Goal: Task Accomplishment & Management: Manage account settings

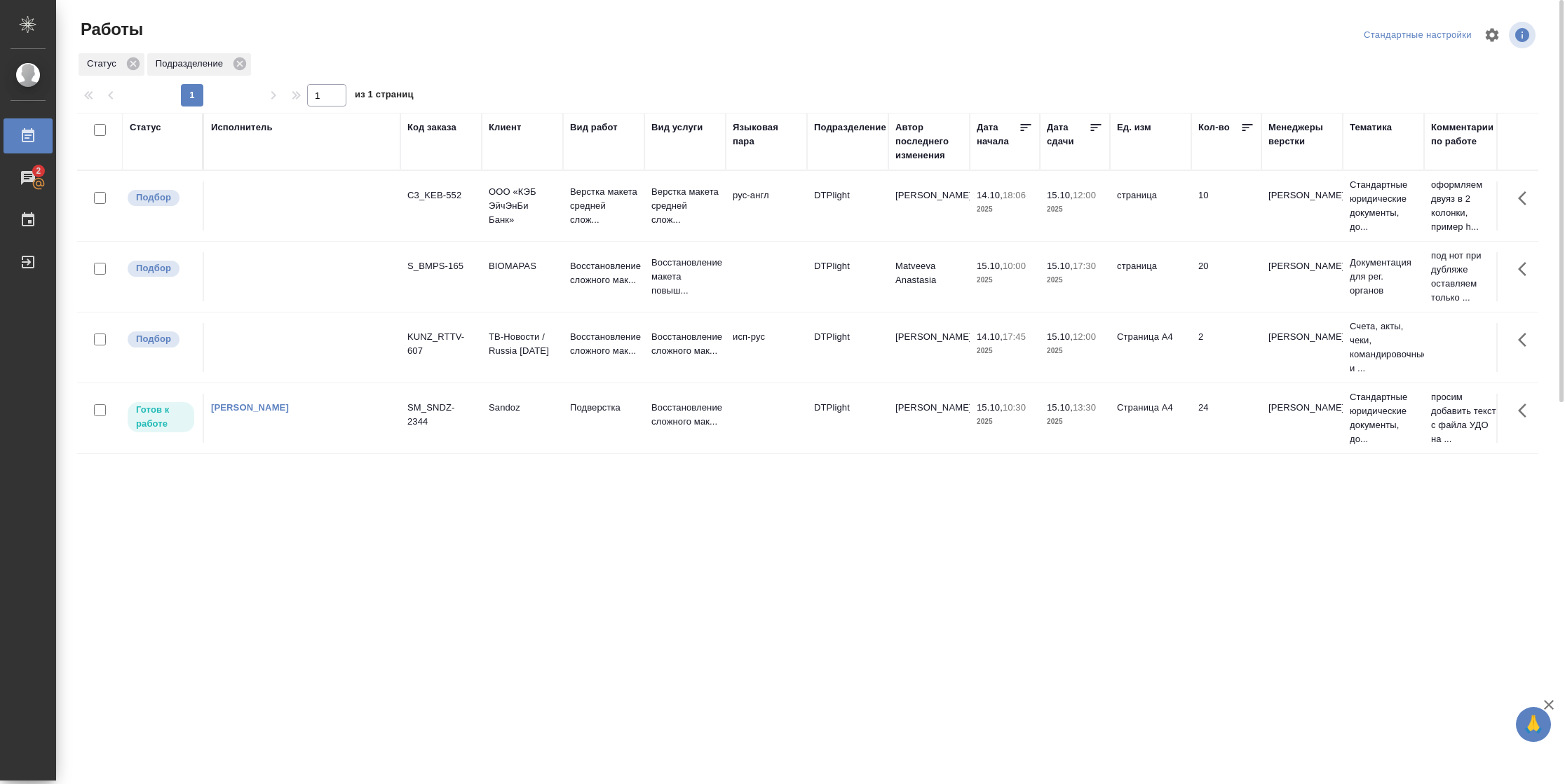
click at [1100, 432] on td "15.10, 13:30 2025" at bounding box center [1075, 419] width 70 height 49
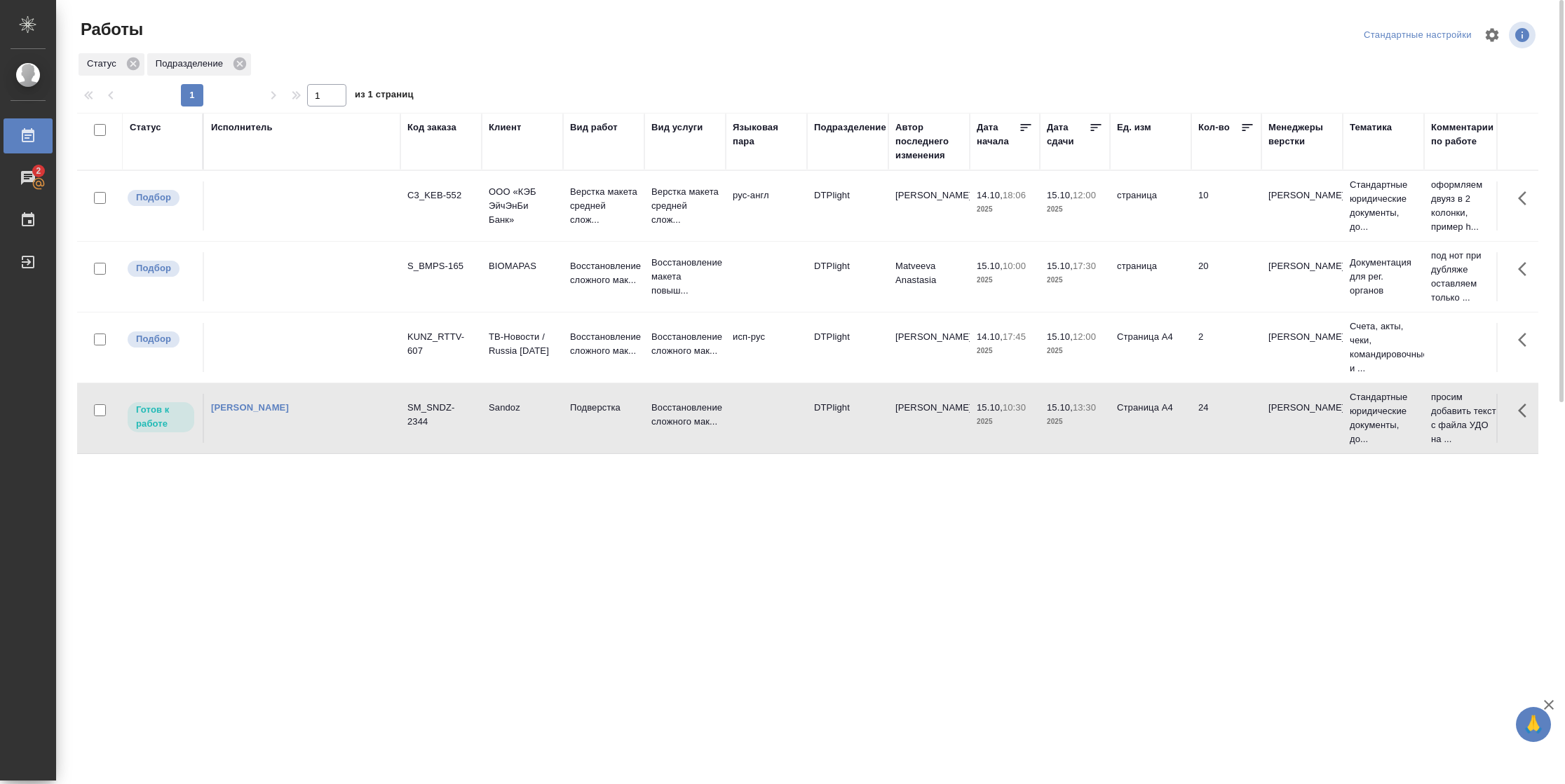
click at [1100, 432] on td "15.10, 13:30 2025" at bounding box center [1075, 419] width 70 height 49
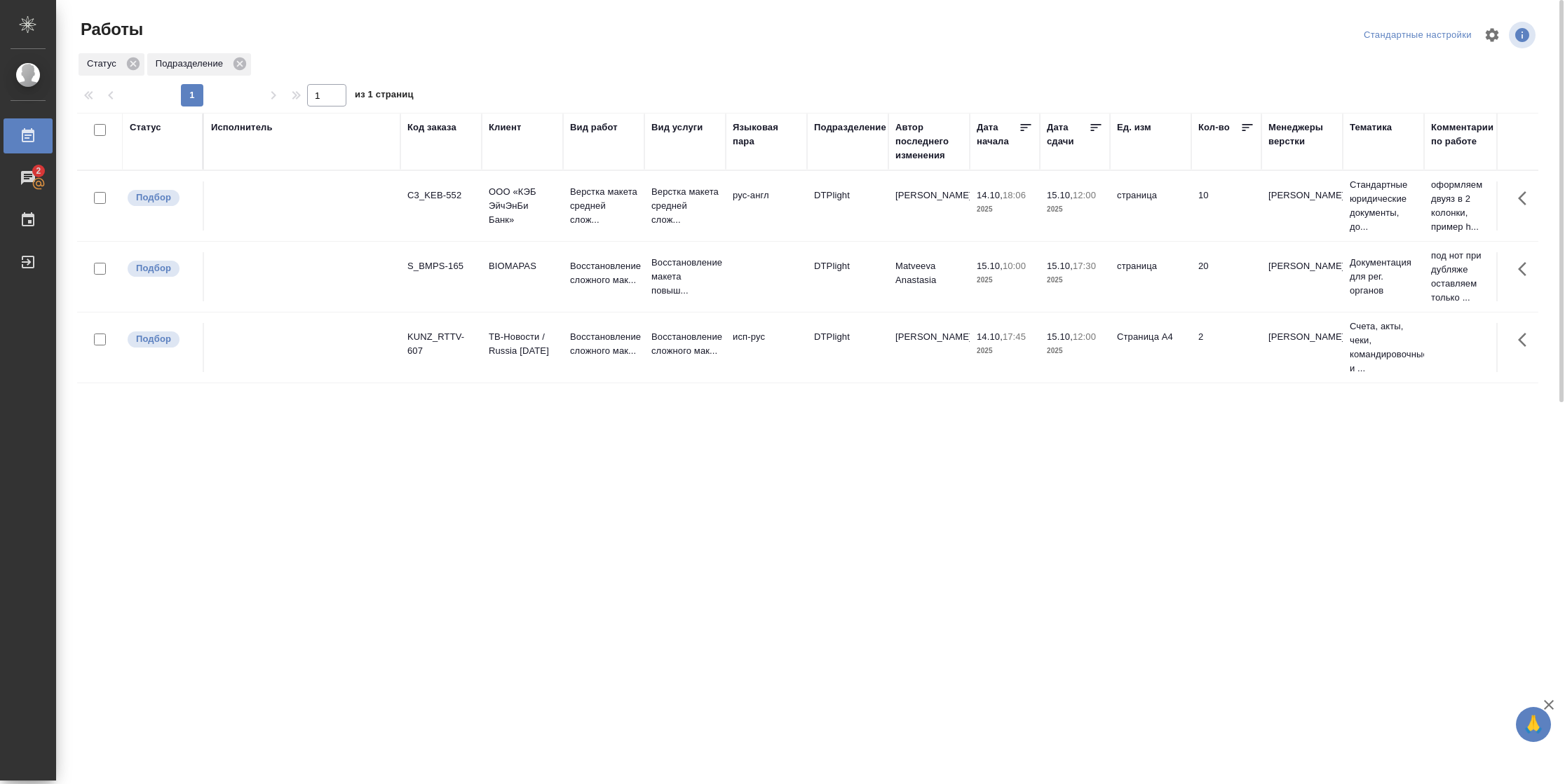
click at [159, 131] on div "Статус" at bounding box center [145, 127] width 31 height 14
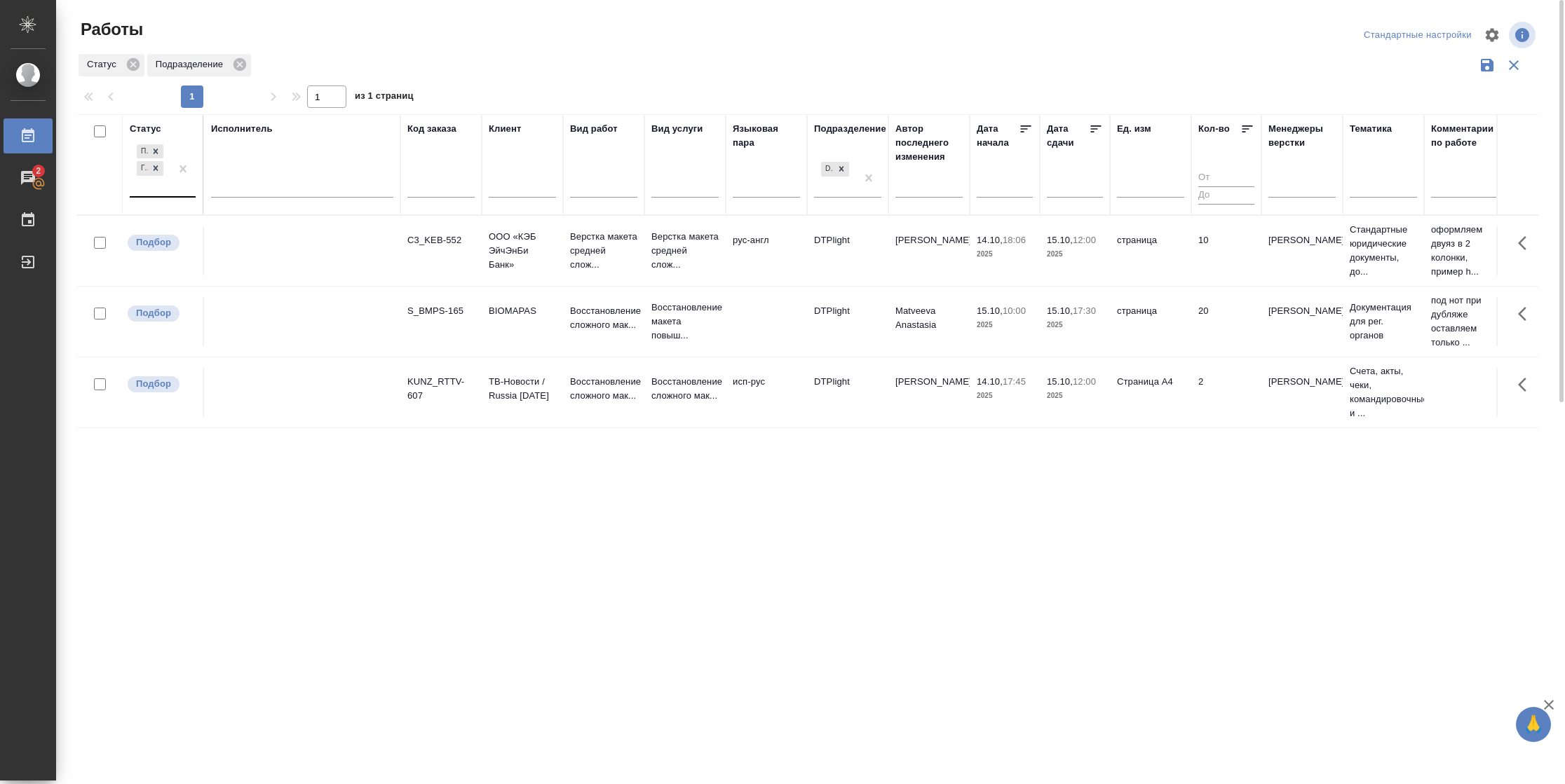
click at [171, 186] on div at bounding box center [183, 168] width 25 height 54
click at [271, 280] on div "В работе" at bounding box center [316, 279] width 210 height 25
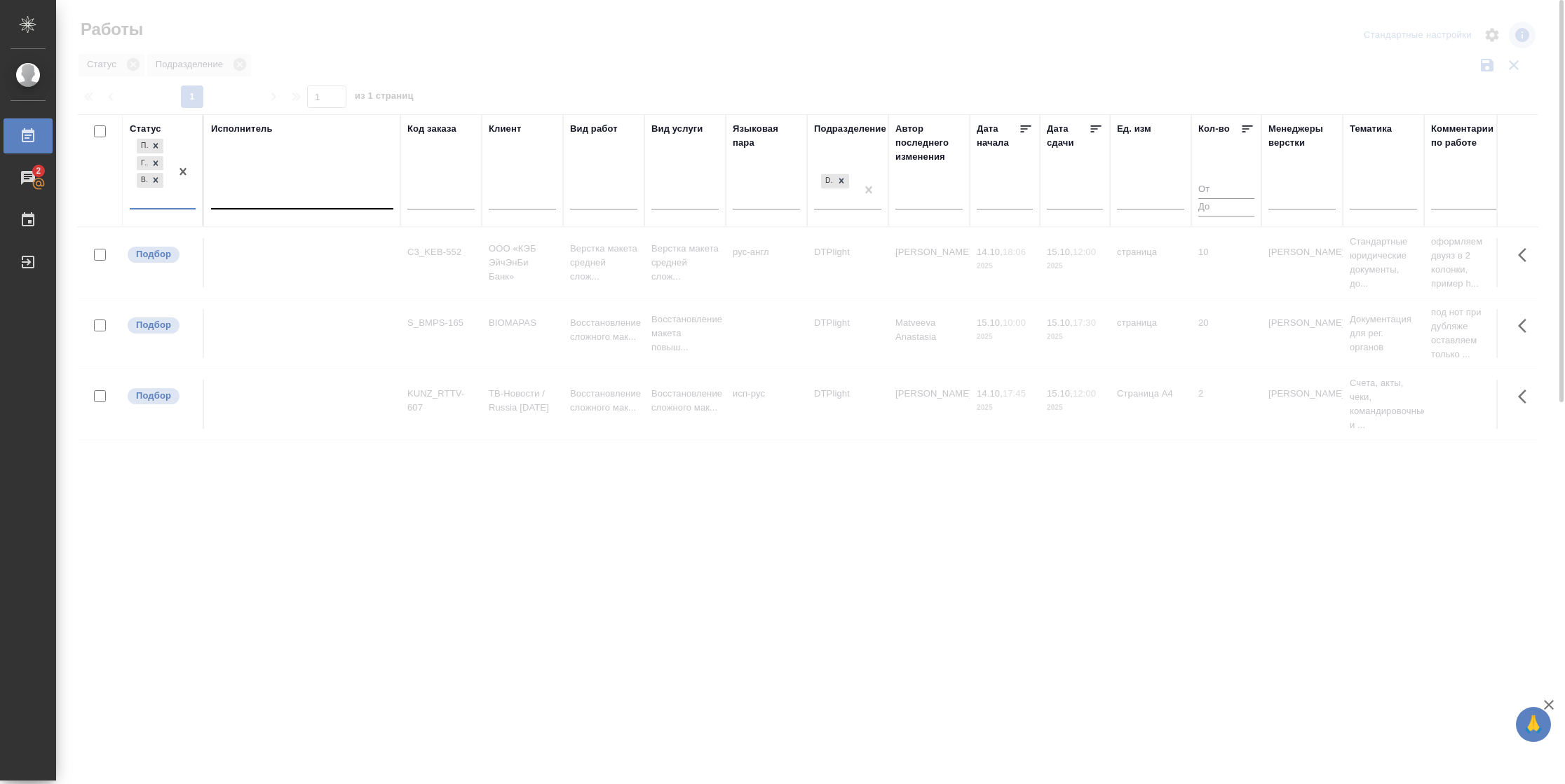
click at [289, 202] on div at bounding box center [302, 195] width 183 height 20
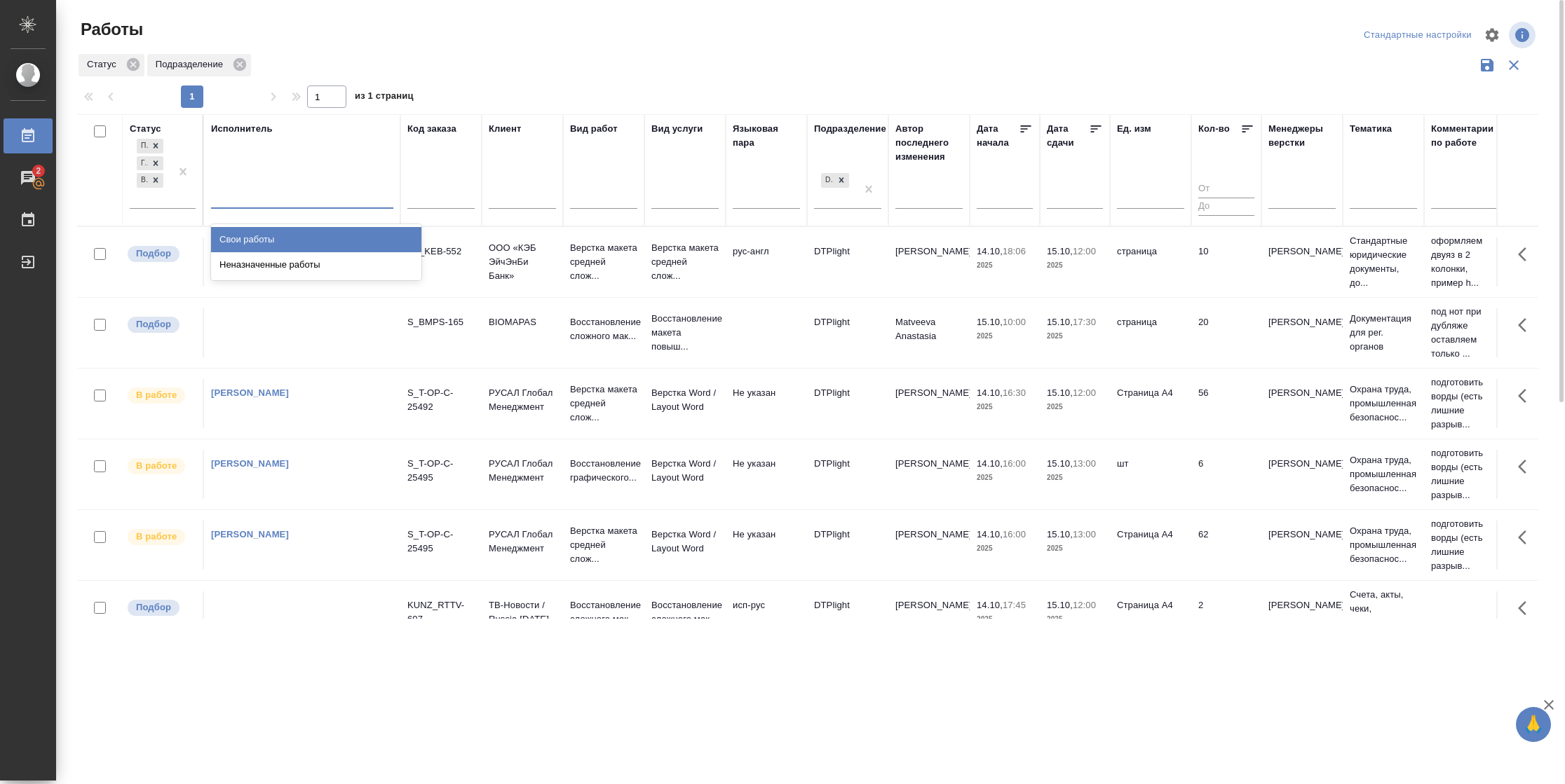
click at [292, 234] on div "Свои работы" at bounding box center [316, 240] width 210 height 25
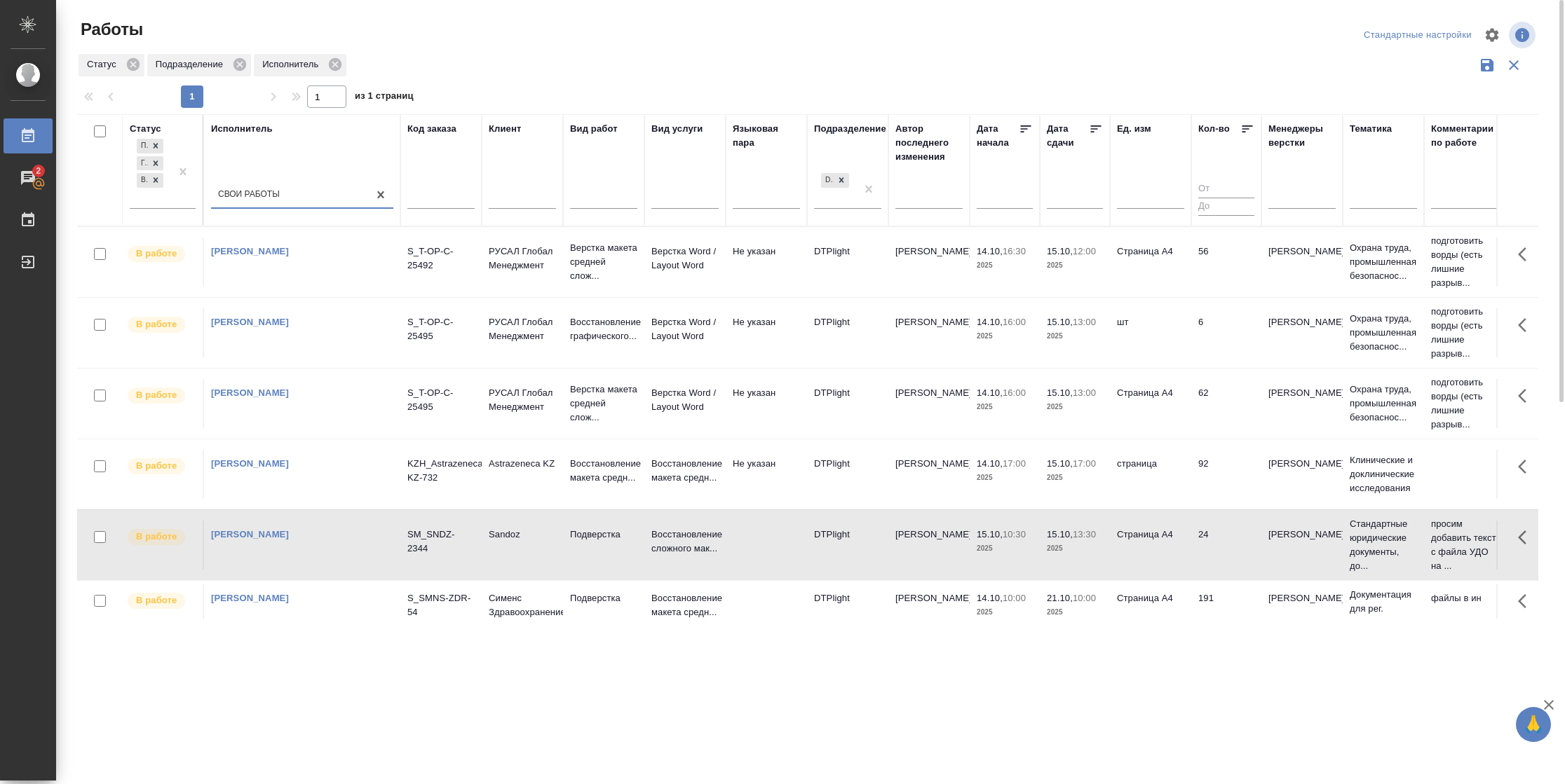
click at [1096, 130] on icon at bounding box center [1095, 129] width 14 height 14
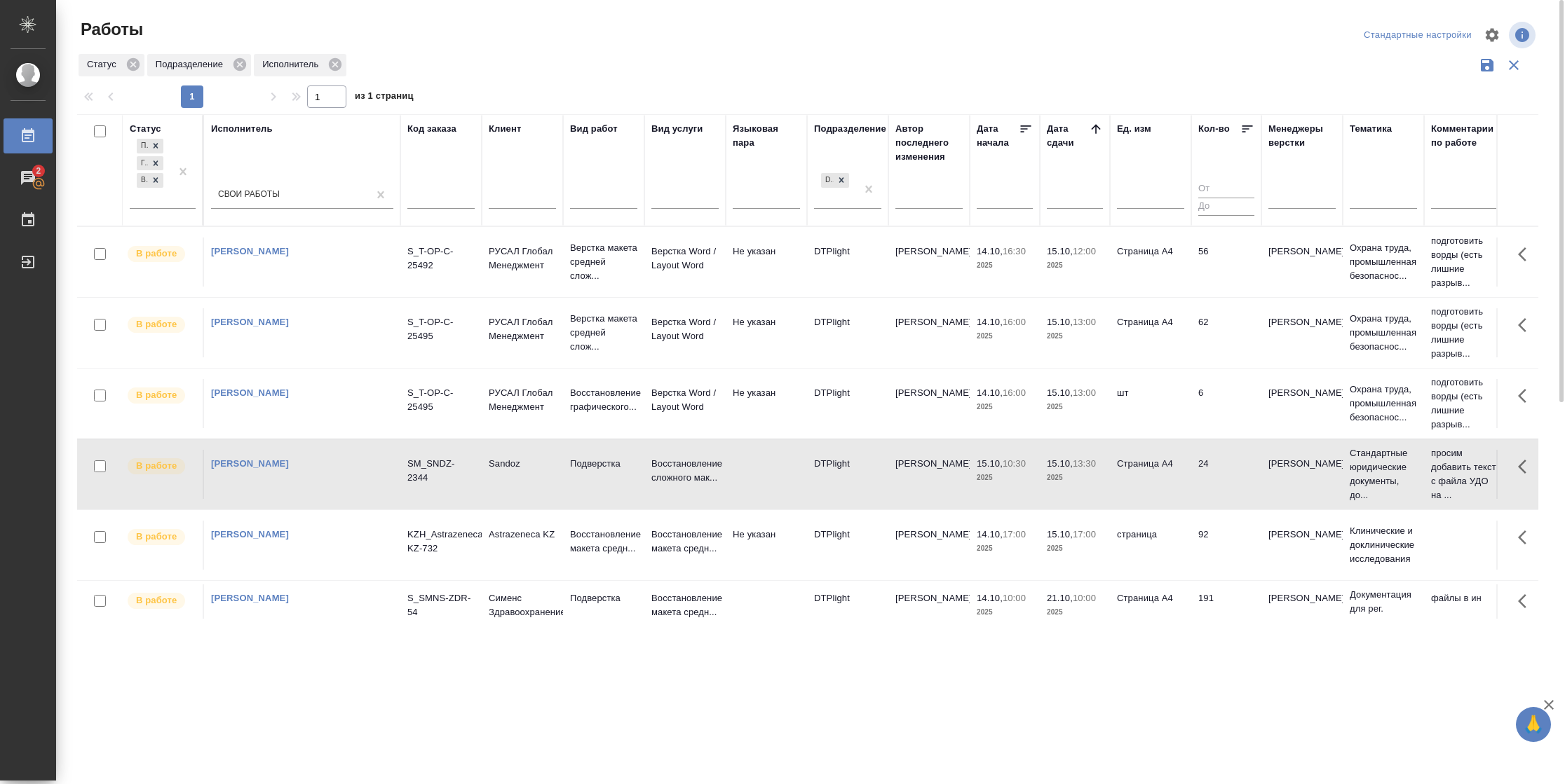
click at [1177, 247] on td "Страница А4" at bounding box center [1150, 262] width 81 height 49
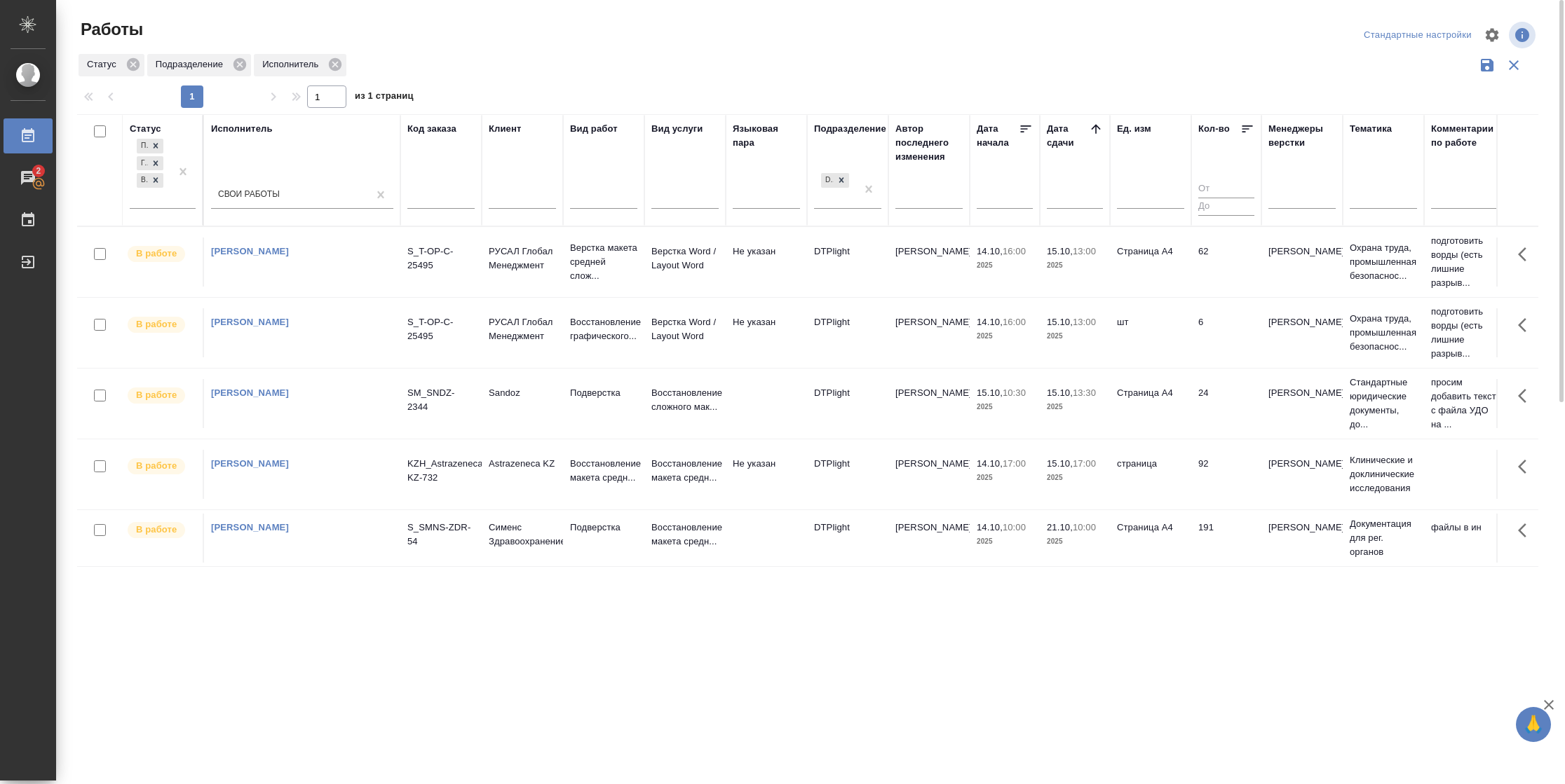
click at [1241, 255] on td "62" at bounding box center [1227, 262] width 70 height 49
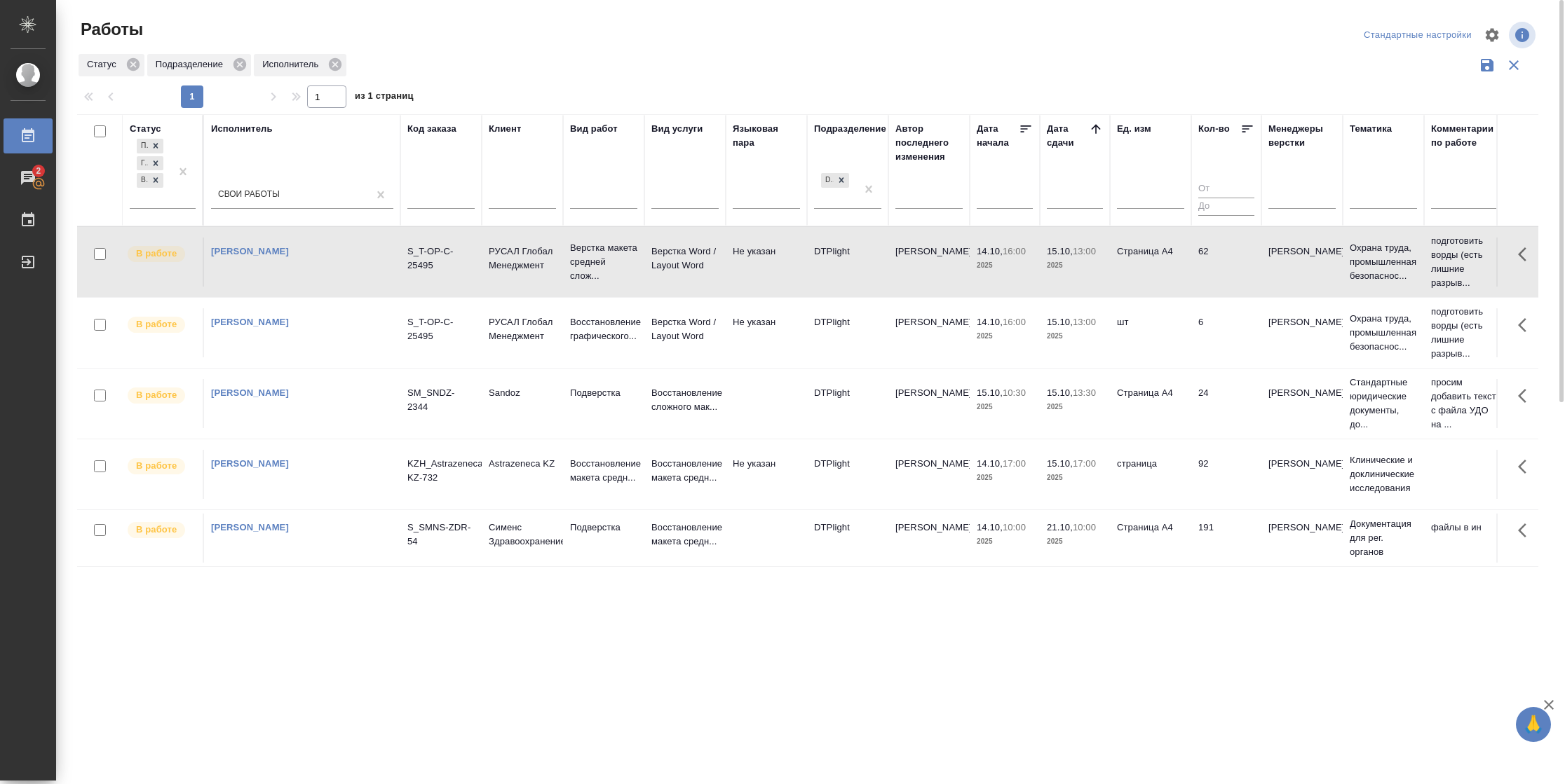
click at [1241, 255] on td "62" at bounding box center [1227, 262] width 70 height 49
click at [1184, 347] on td "шт" at bounding box center [1150, 333] width 81 height 49
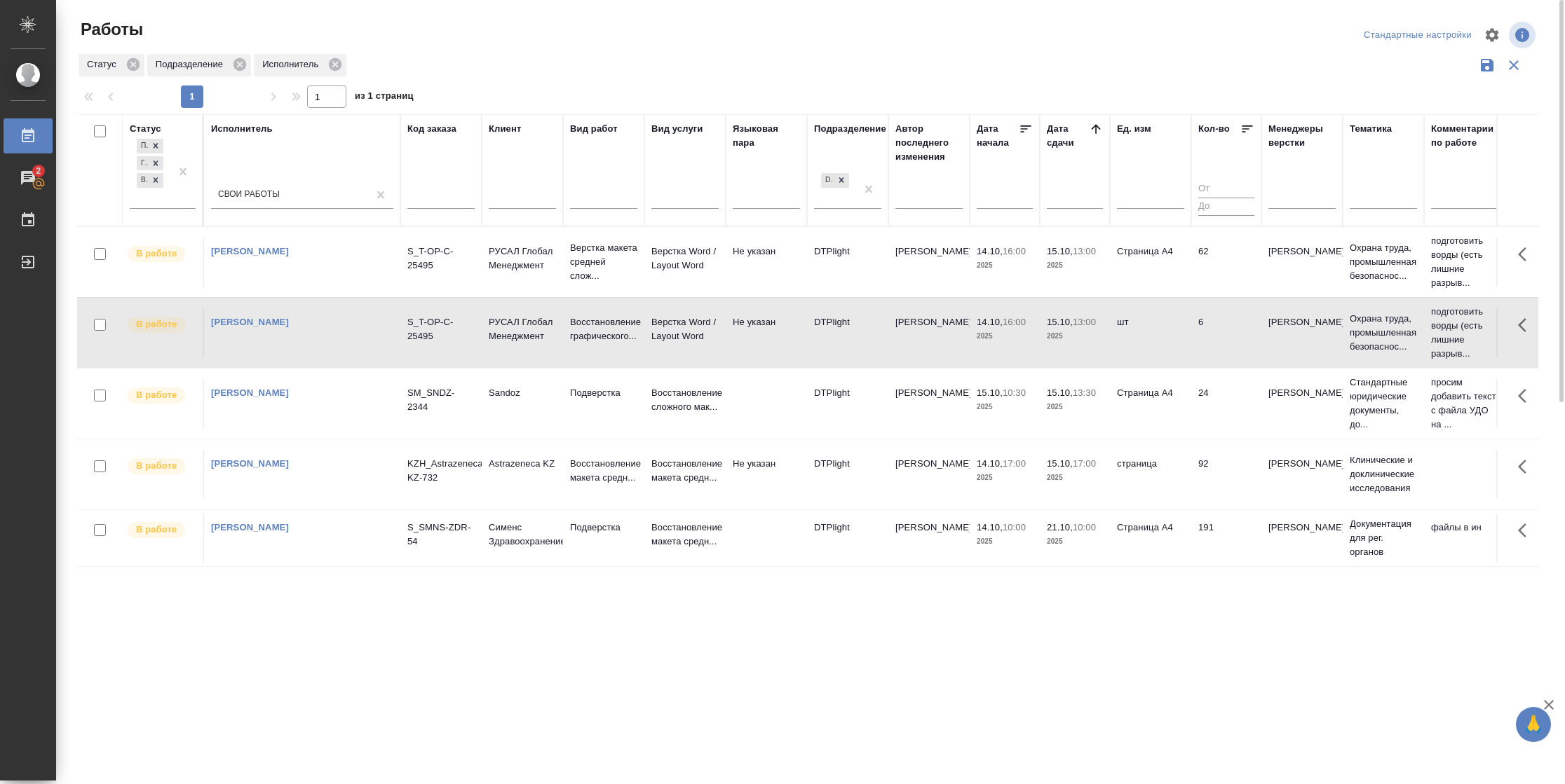
click at [1184, 347] on td "шт" at bounding box center [1150, 333] width 81 height 49
click at [1229, 413] on td "24" at bounding box center [1227, 404] width 70 height 49
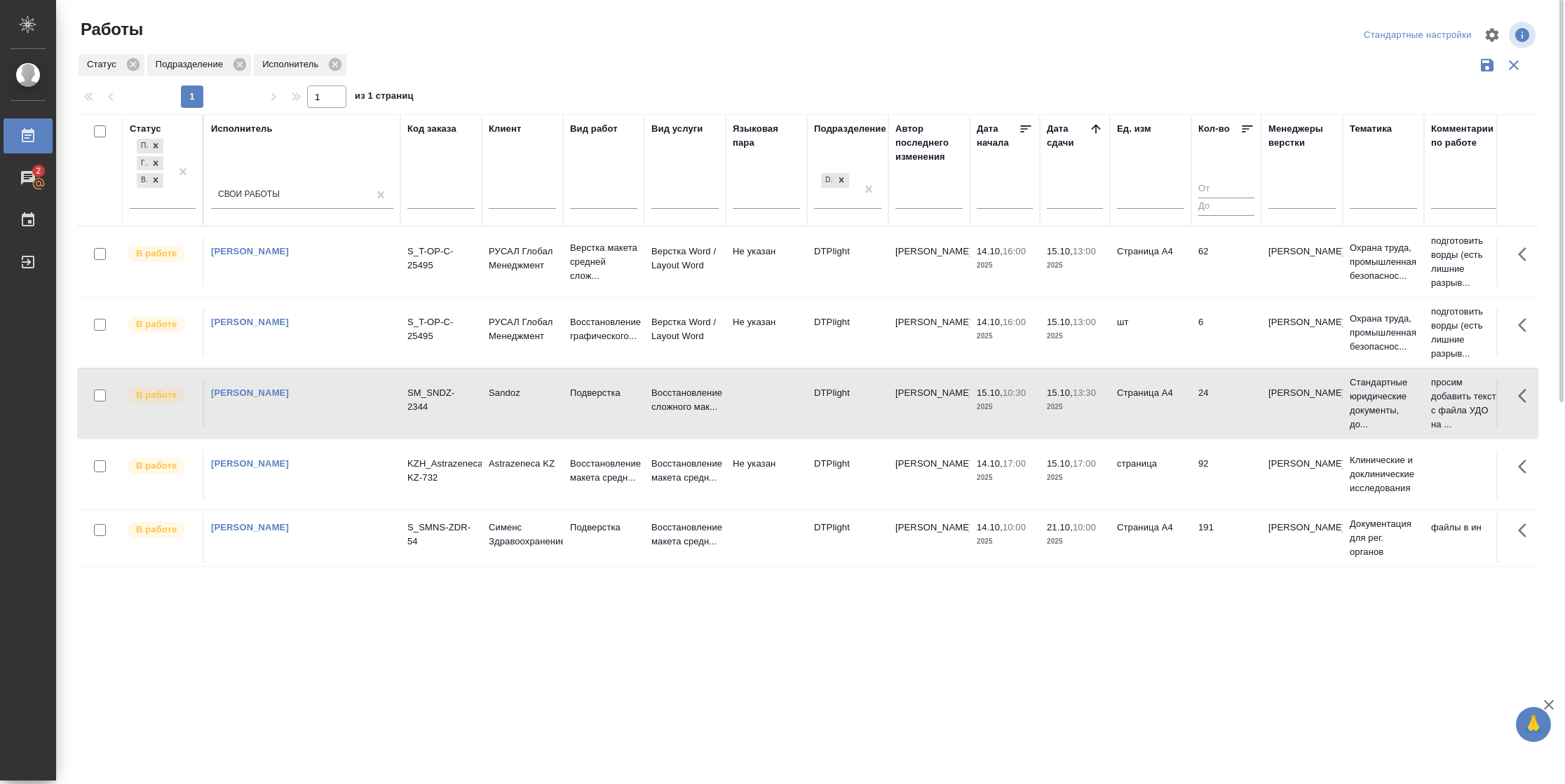
click at [1229, 413] on td "24" at bounding box center [1227, 404] width 70 height 49
click at [1206, 247] on td "62" at bounding box center [1227, 262] width 70 height 49
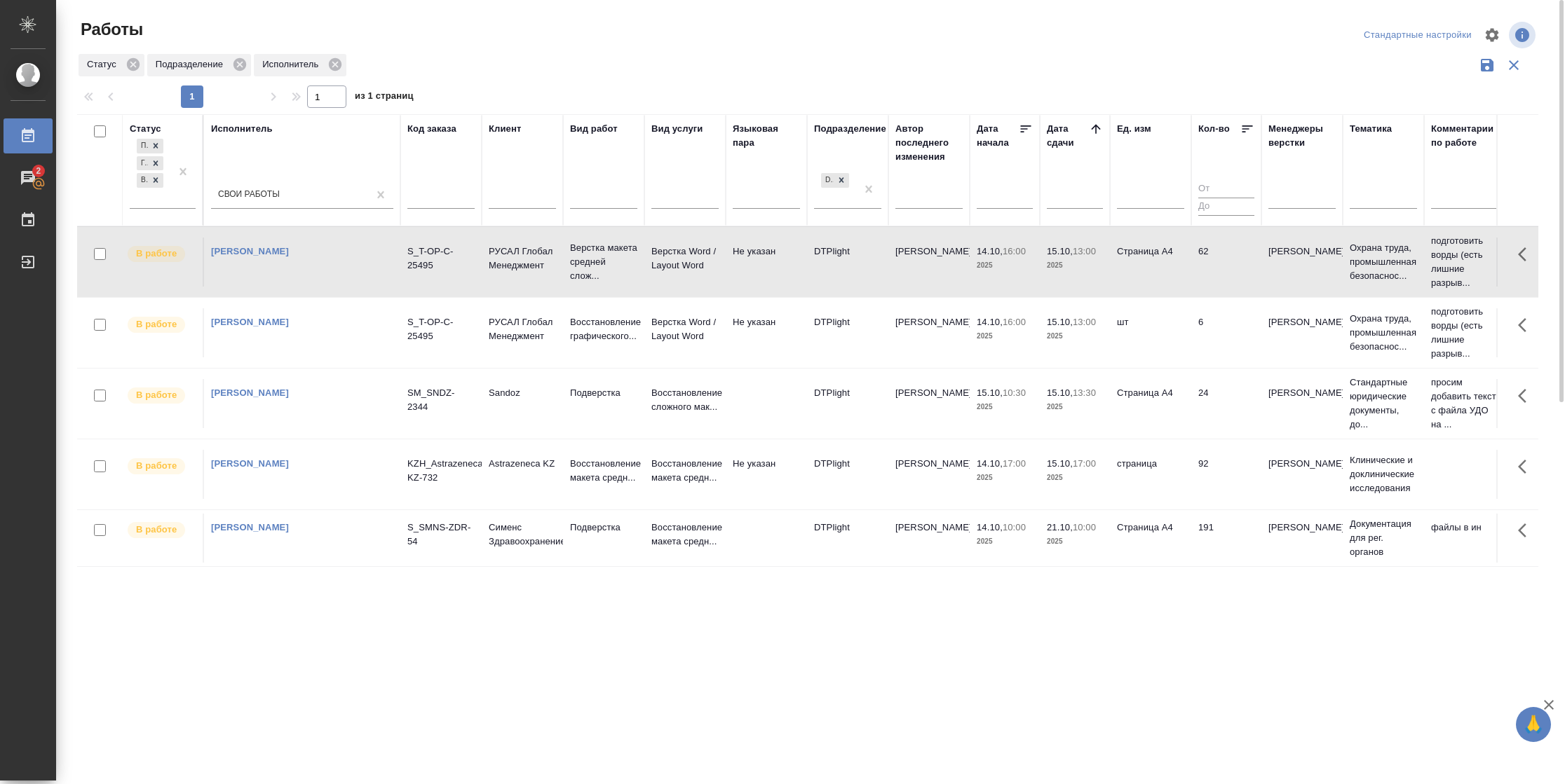
click at [1209, 266] on td "62" at bounding box center [1227, 262] width 70 height 49
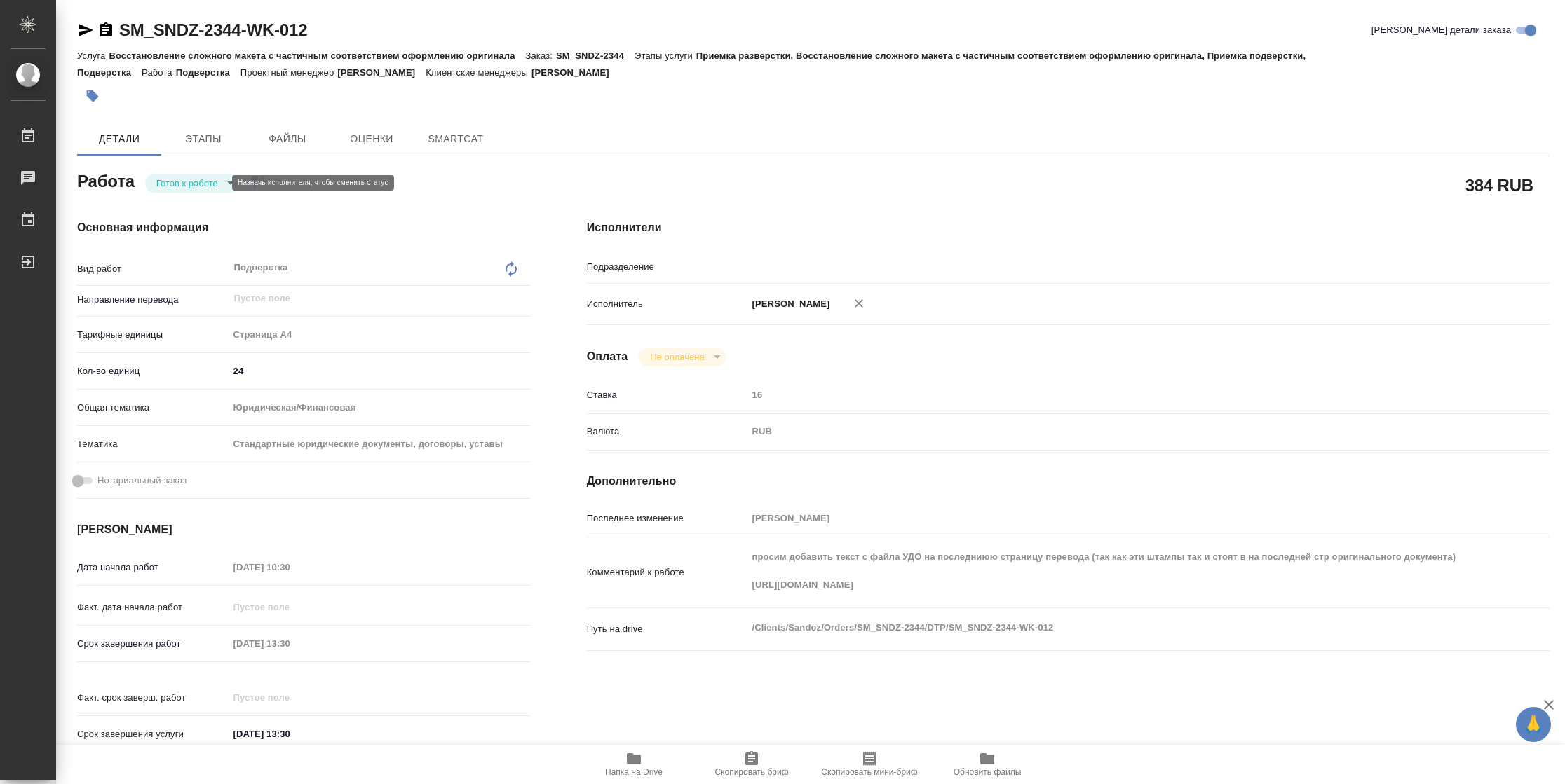
type textarea "x"
type input "DTPlight"
type textarea "x"
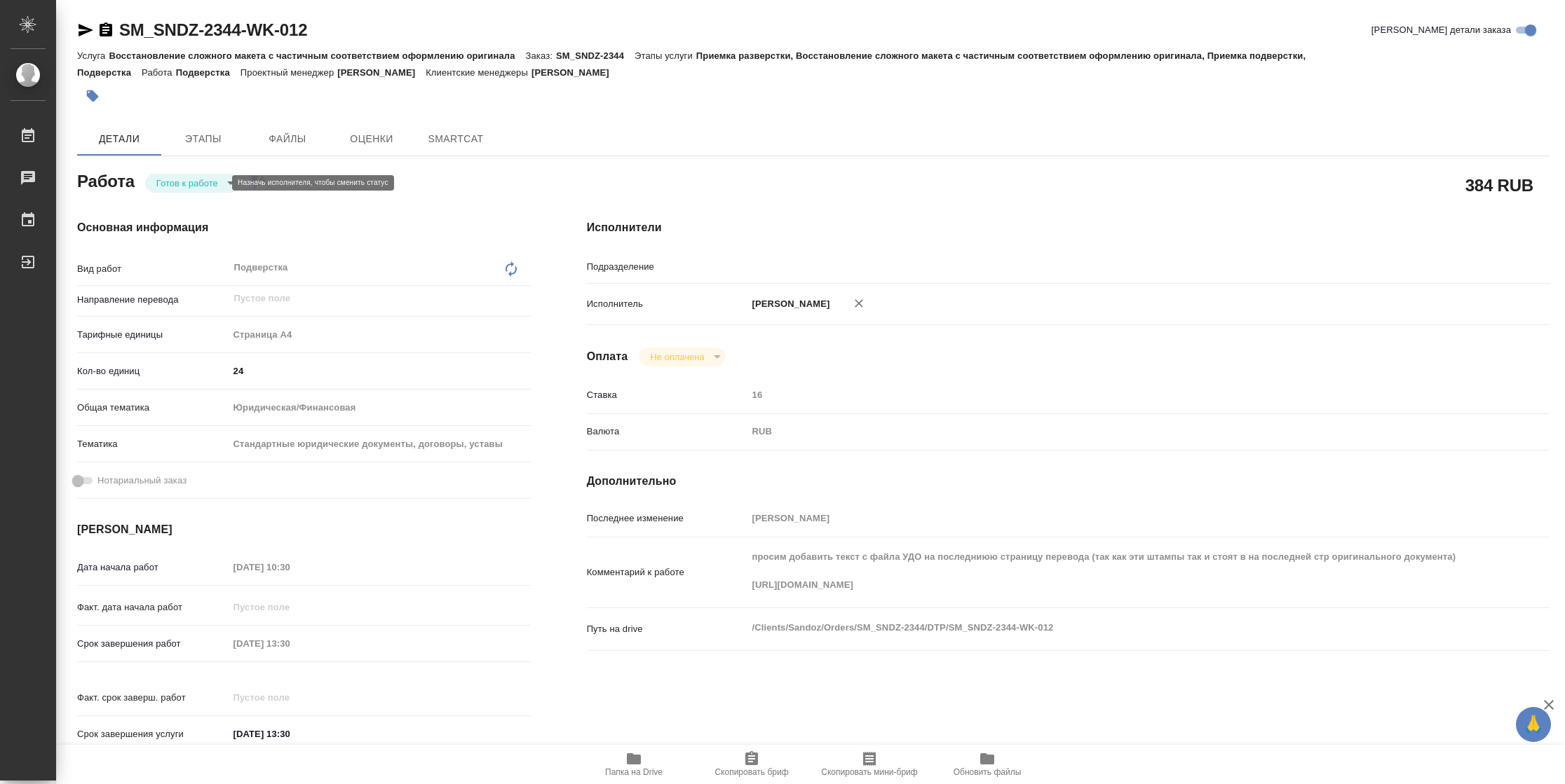
type textarea "x"
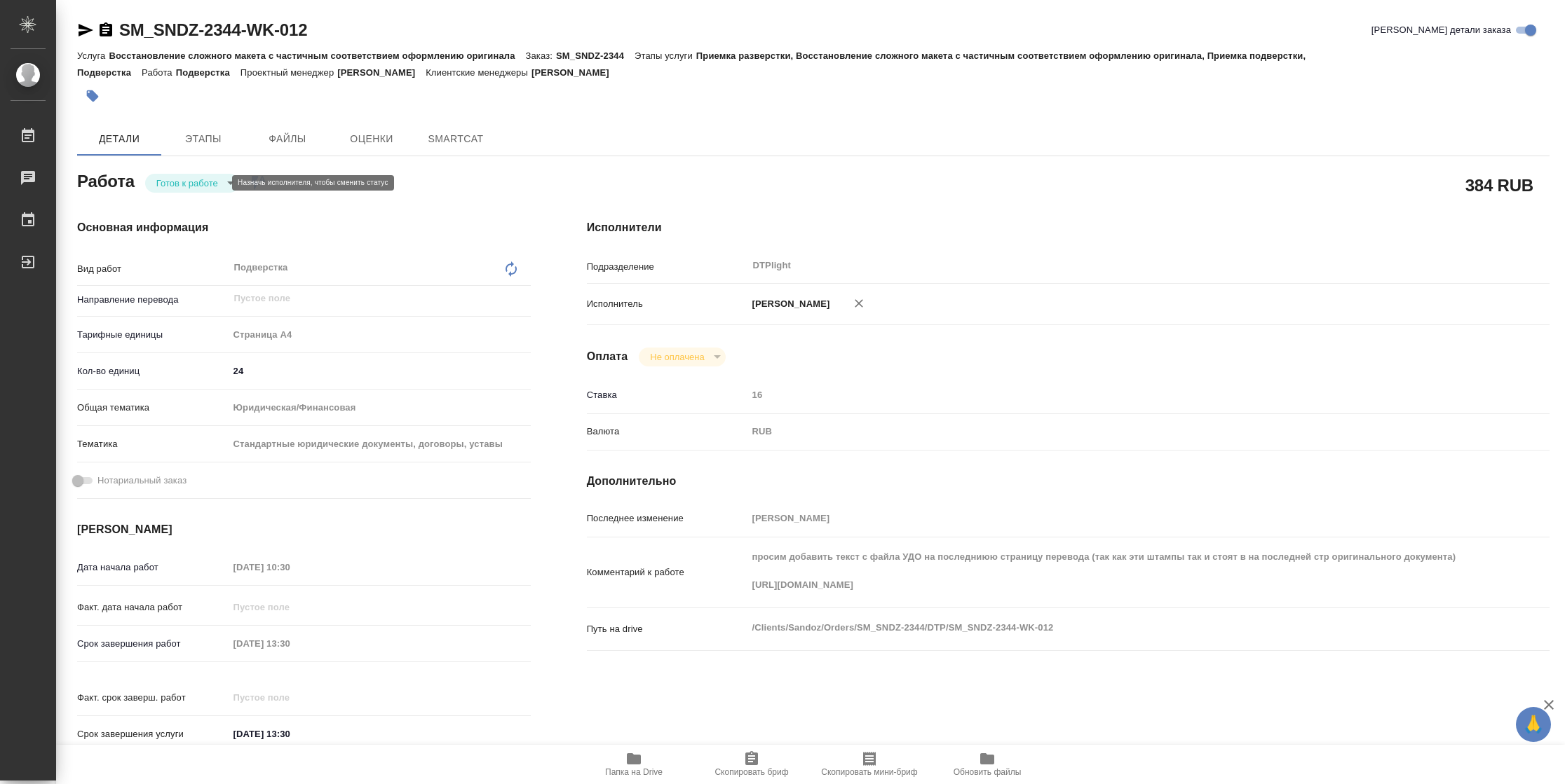
type textarea "x"
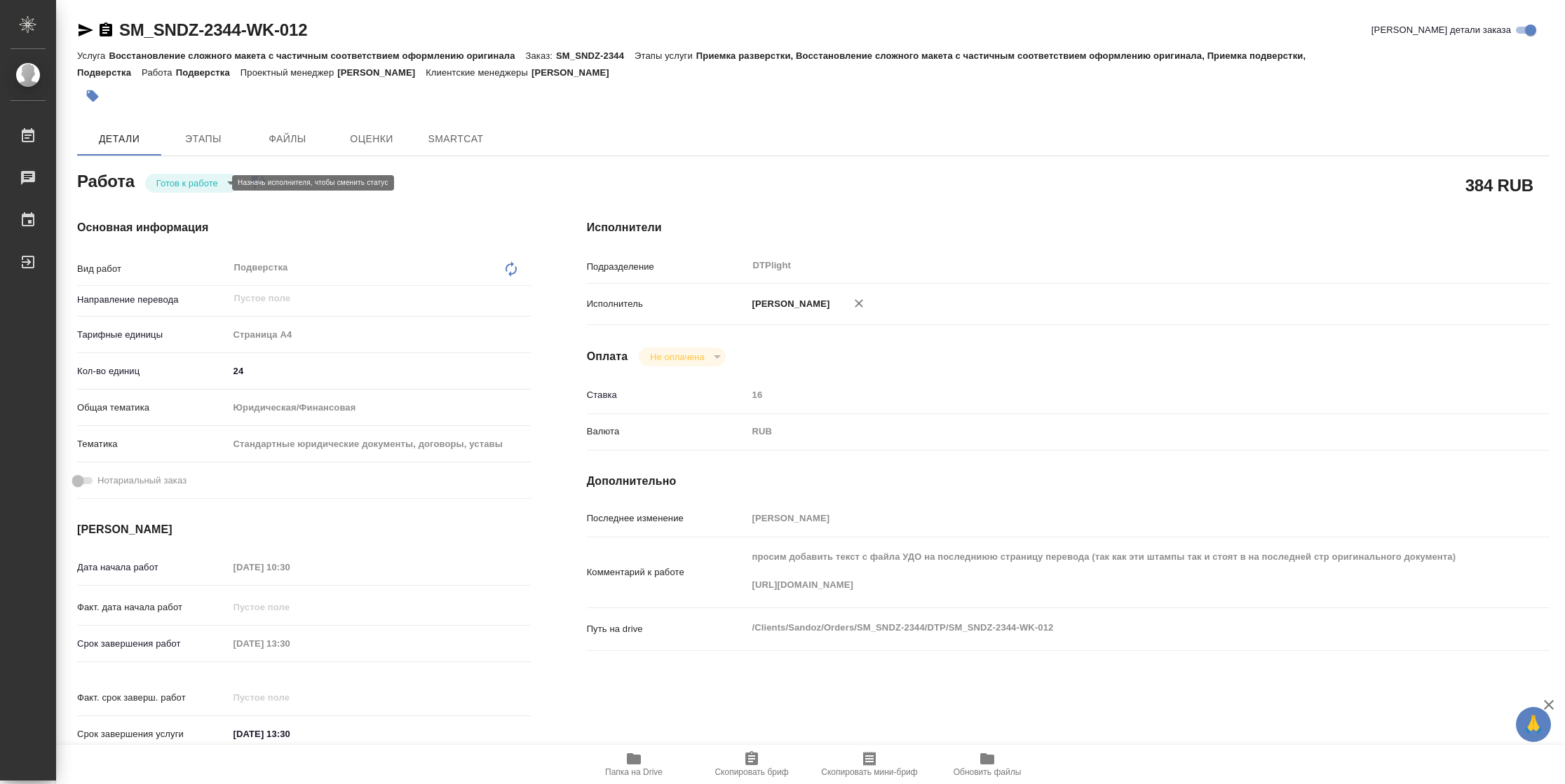
type textarea "x"
click at [177, 188] on body "🙏 .cls-1 fill:#fff; AWATERA Vasilyeva Natalia Работы Чаты График Выйти SM_SNDZ-…" at bounding box center [782, 392] width 1565 height 784
type textarea "x"
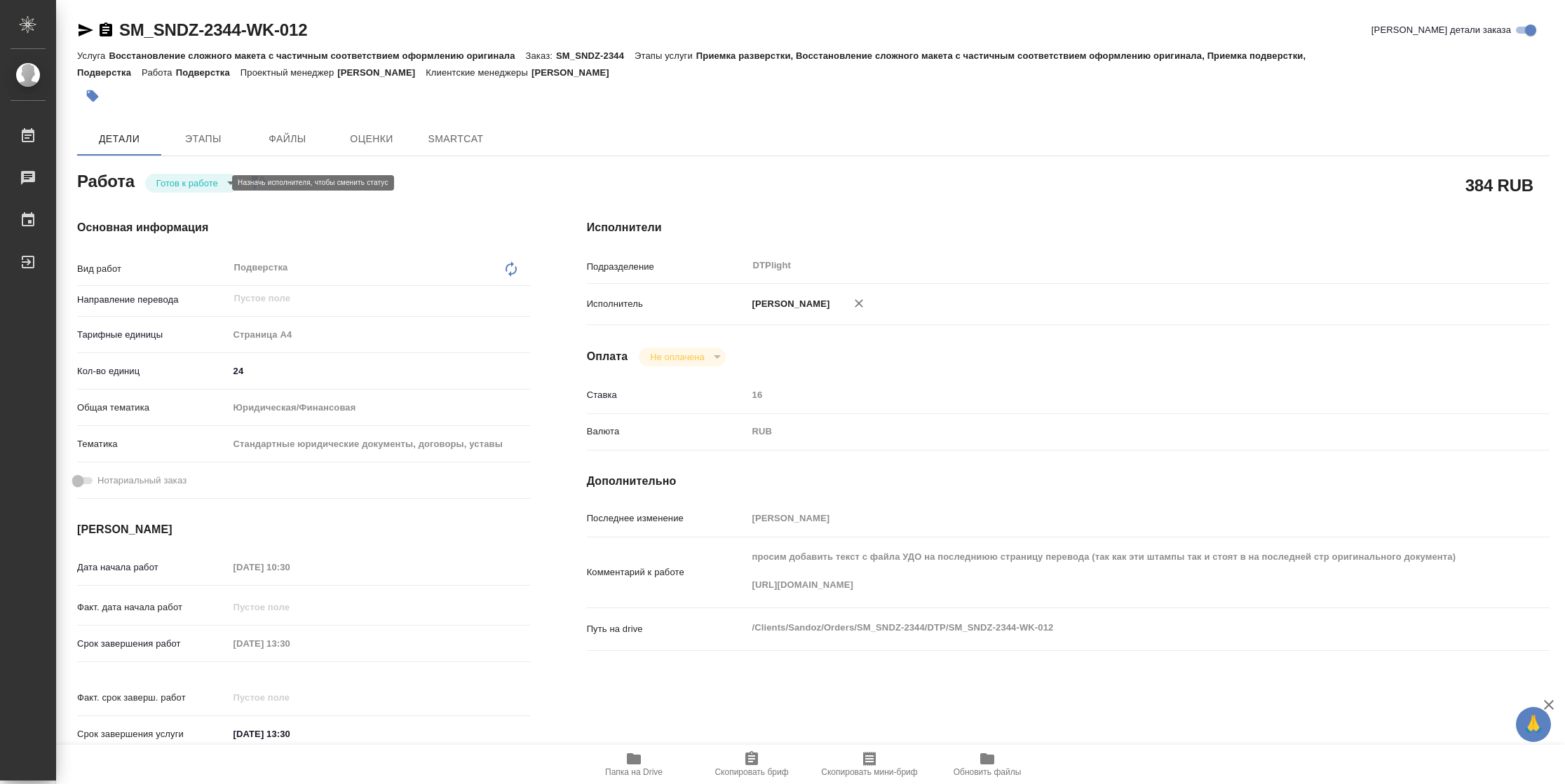
type textarea "x"
click at [176, 186] on button "В работе" at bounding box center [180, 183] width 46 height 16
type textarea "x"
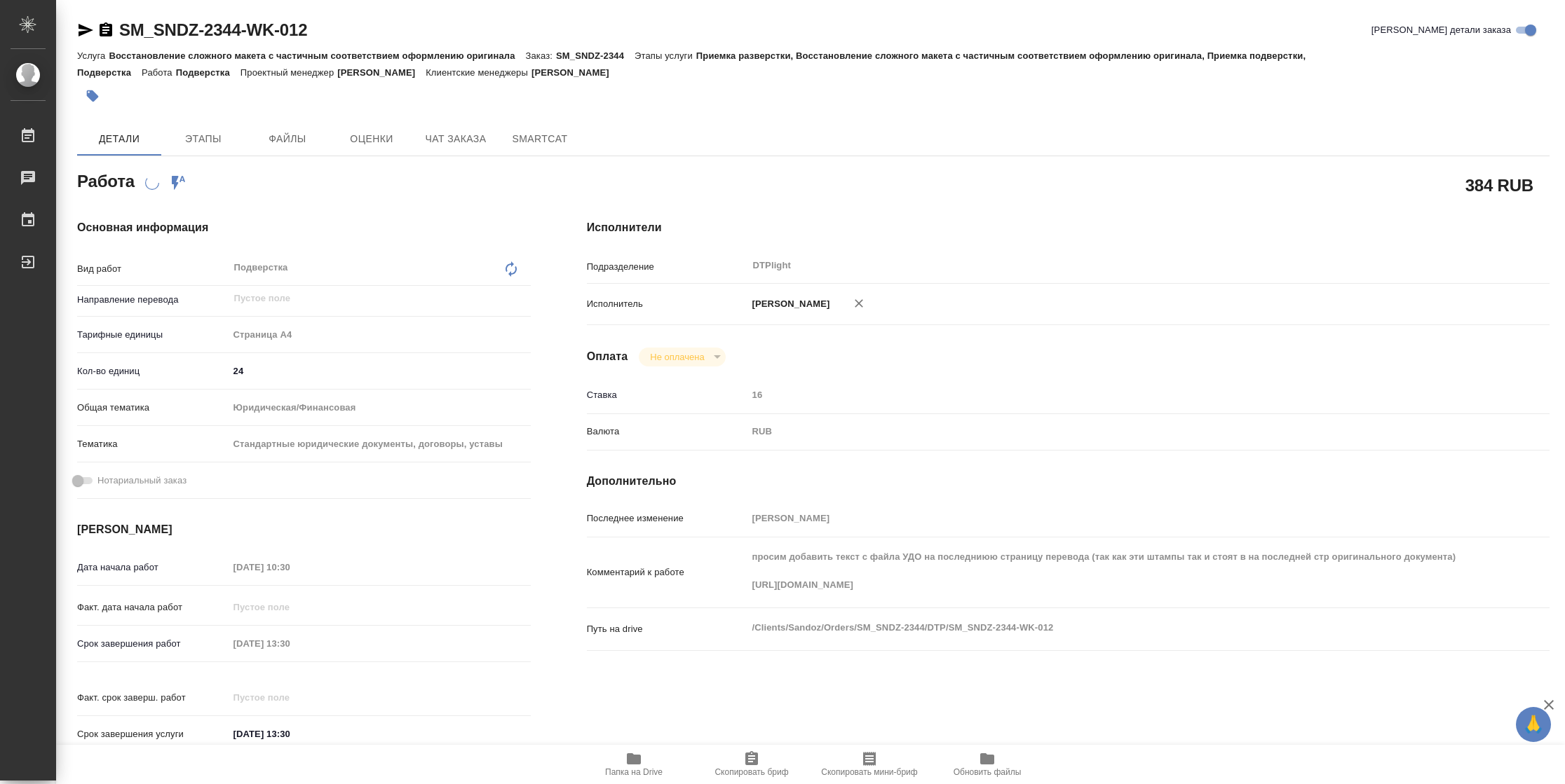
type textarea "x"
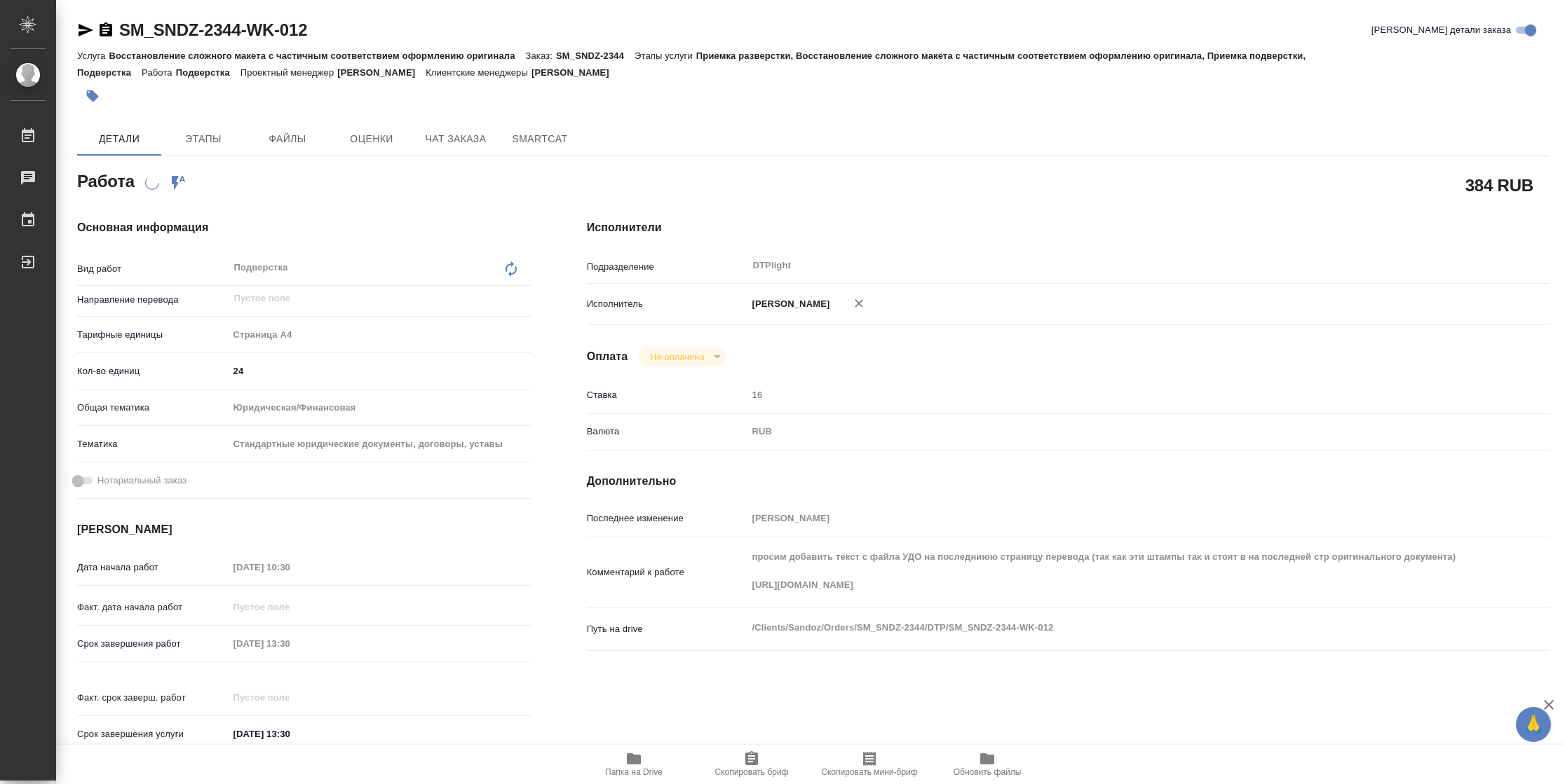
type textarea "x"
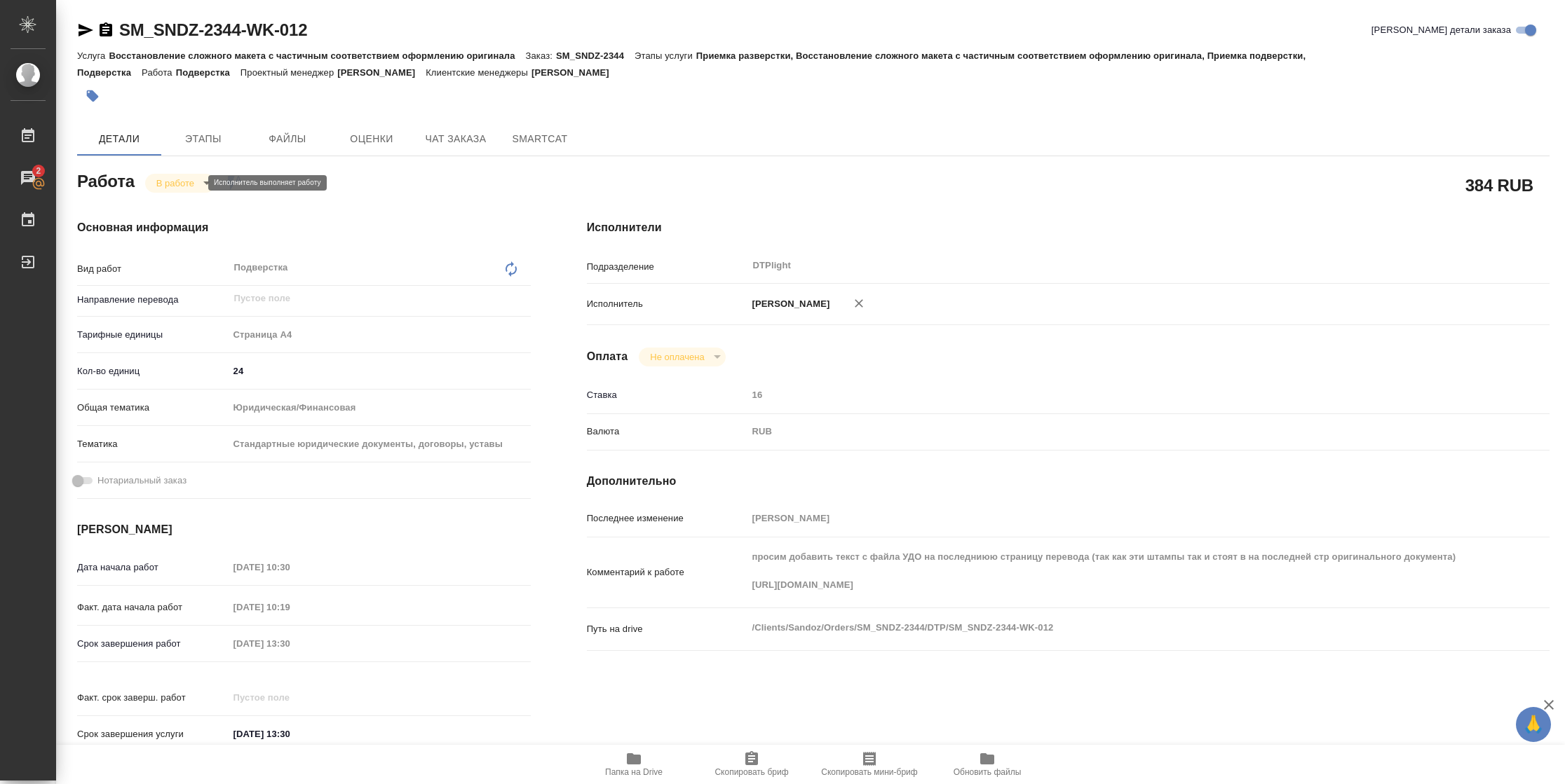
type textarea "x"
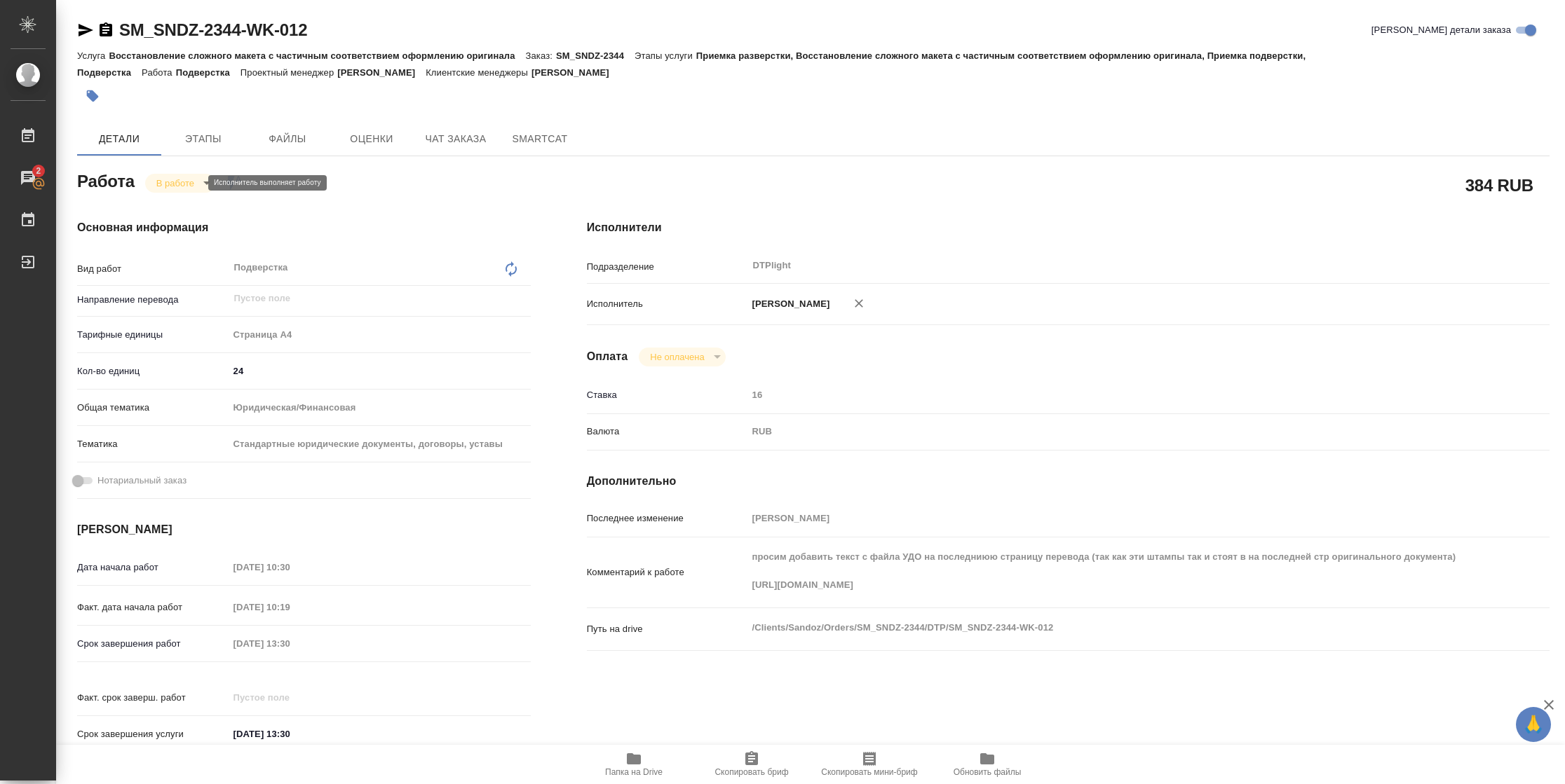
type textarea "x"
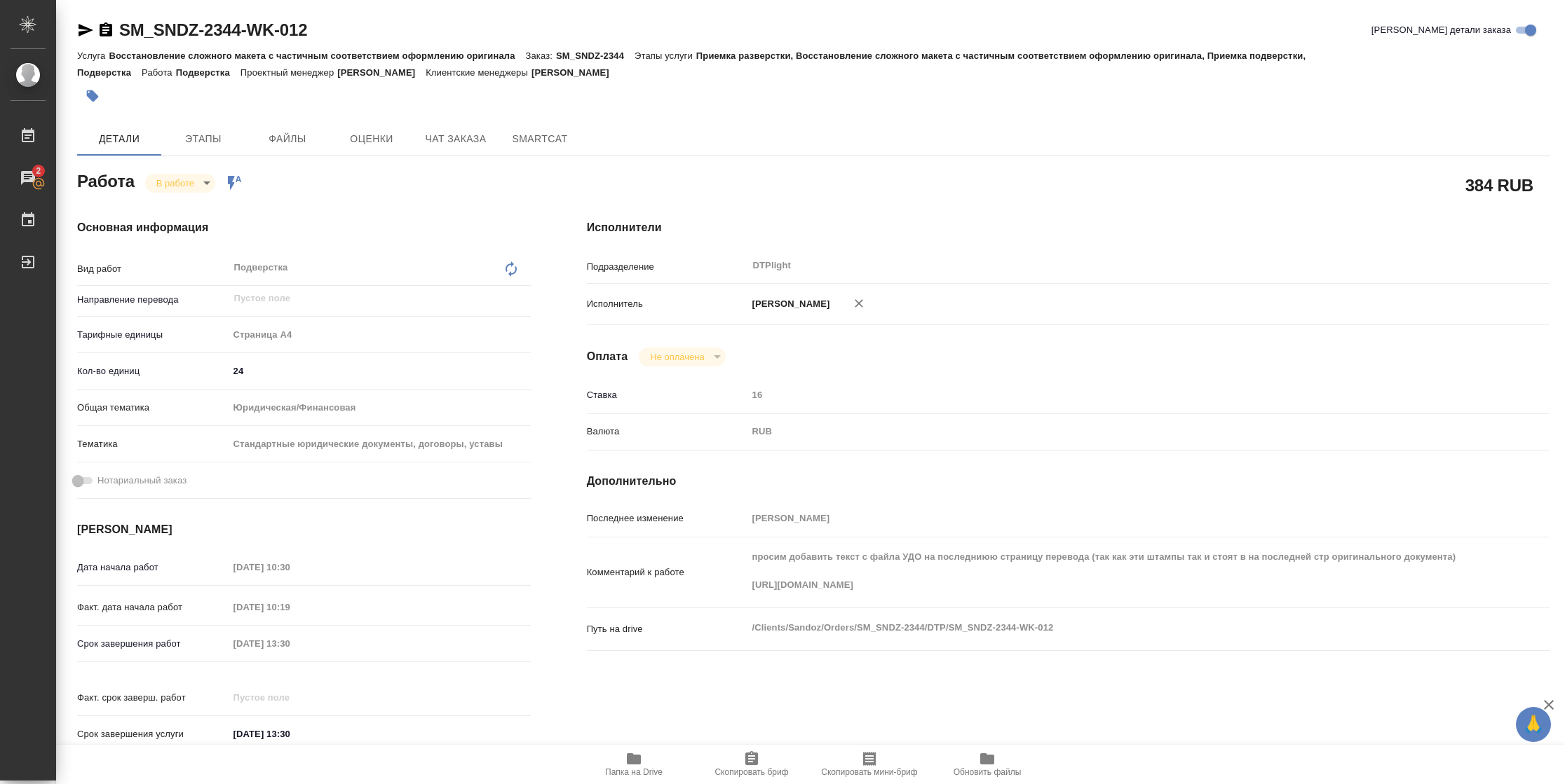
type textarea "x"
click at [86, 34] on icon "button" at bounding box center [85, 30] width 17 height 17
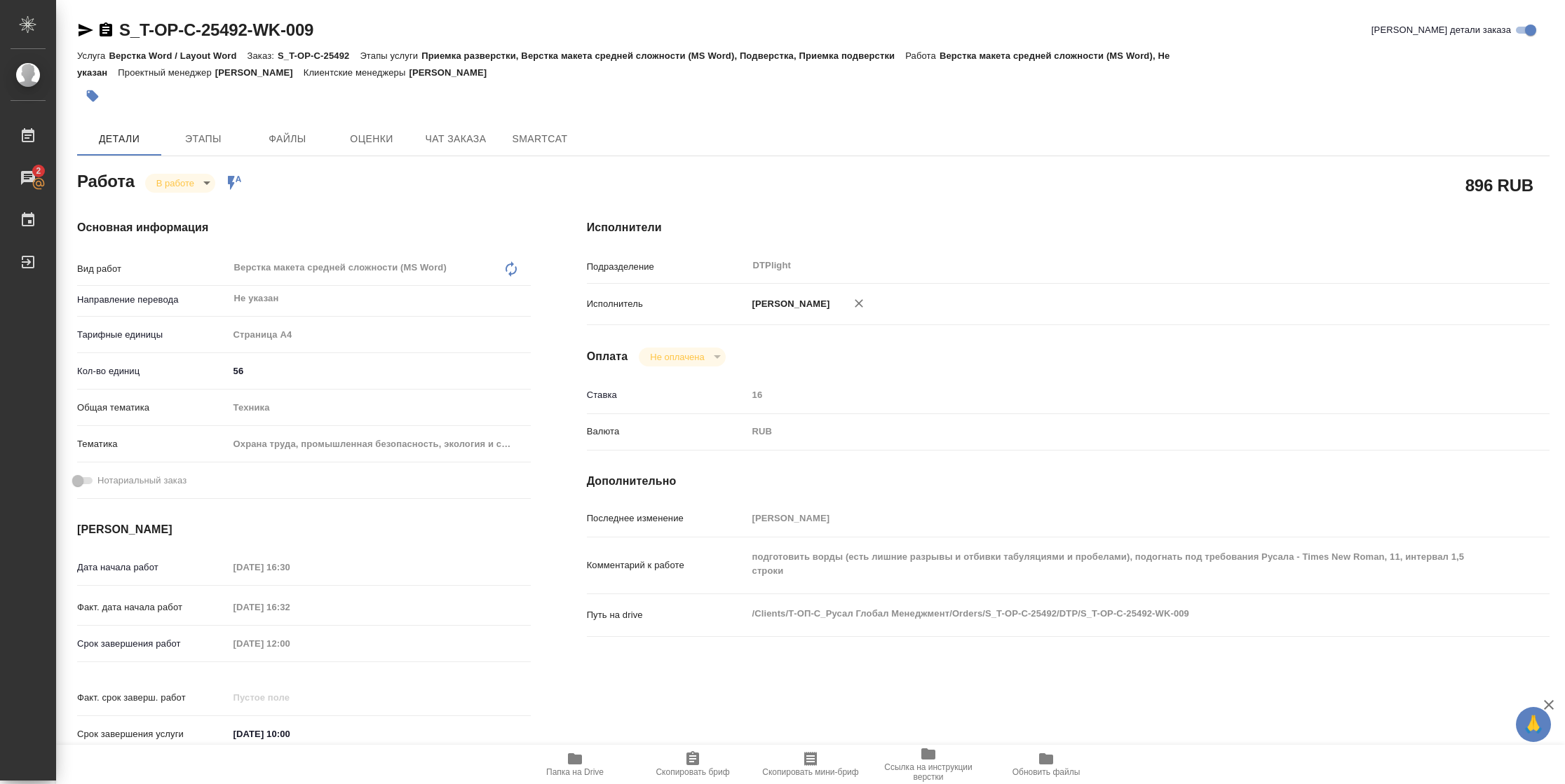
click at [582, 522] on icon "button" at bounding box center [575, 759] width 17 height 17
click at [188, 189] on body "🙏 .cls-1 fill:#fff; AWATERA [PERSON_NAME] 2 Чаты График Выйти S_T-OP-C-25492-WK…" at bounding box center [782, 392] width 1565 height 784
click at [187, 205] on button "Выполнен" at bounding box center [182, 206] width 51 height 16
click at [86, 28] on icon "button" at bounding box center [86, 30] width 15 height 13
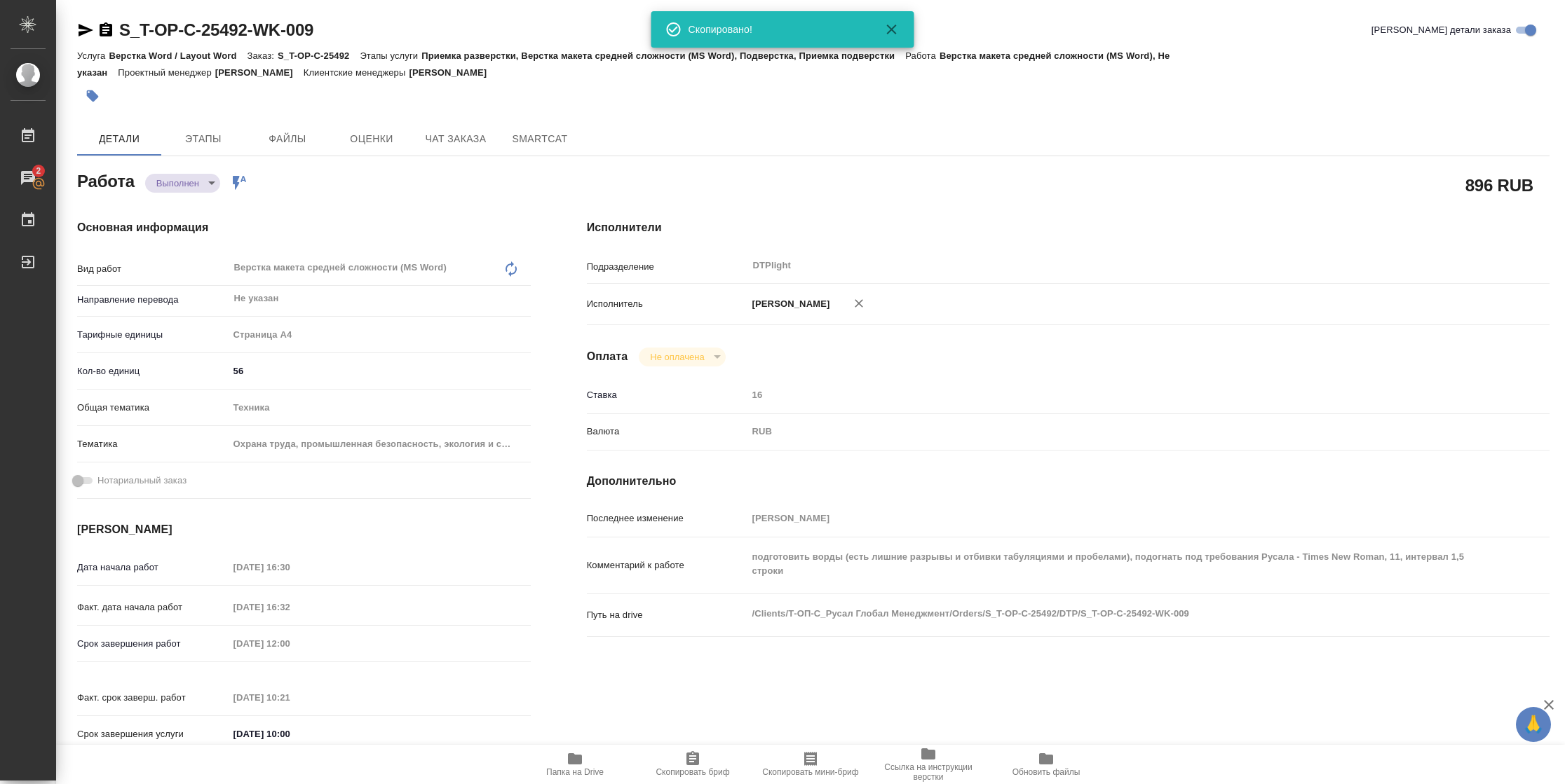
type textarea "x"
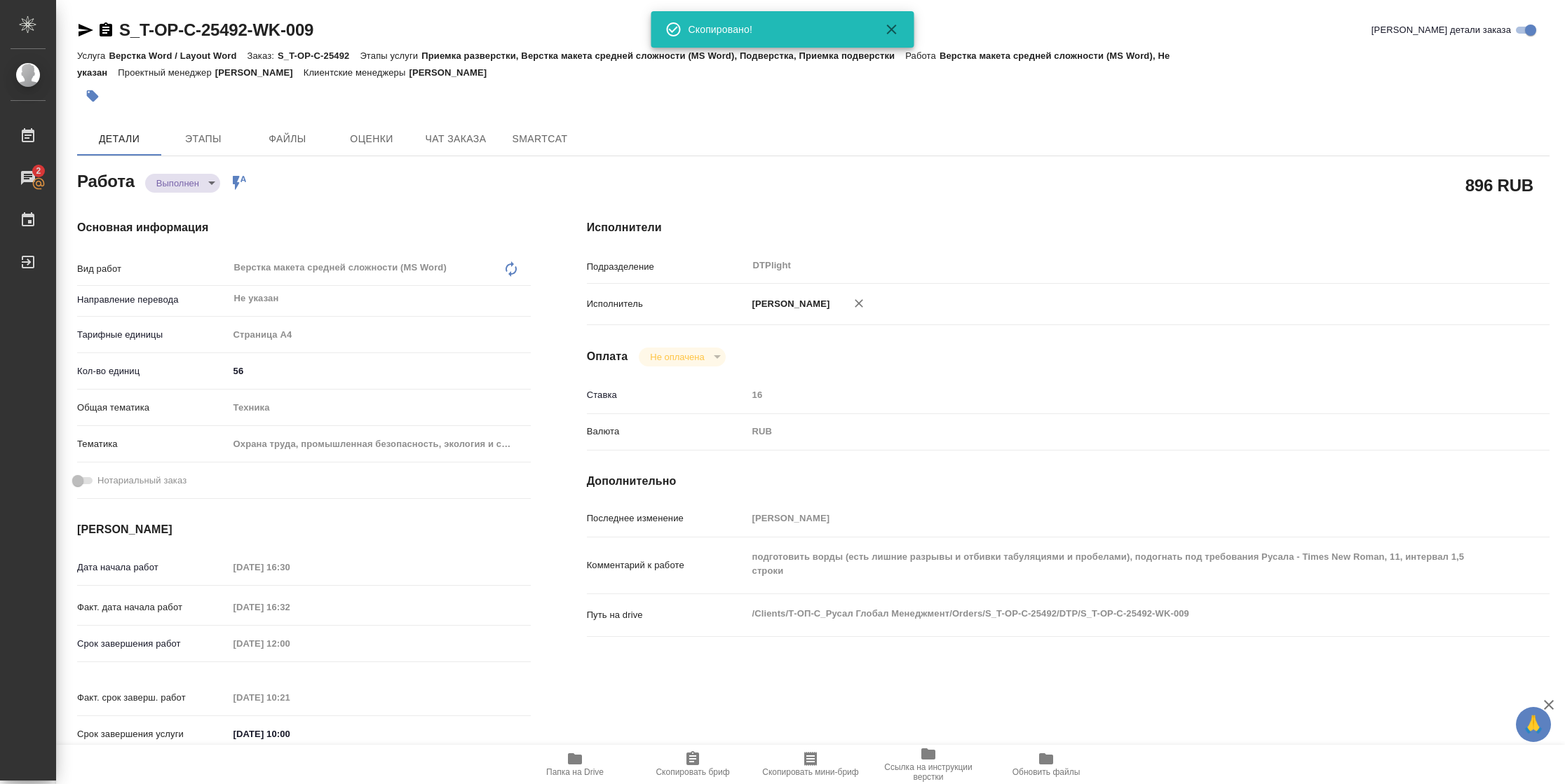
type textarea "x"
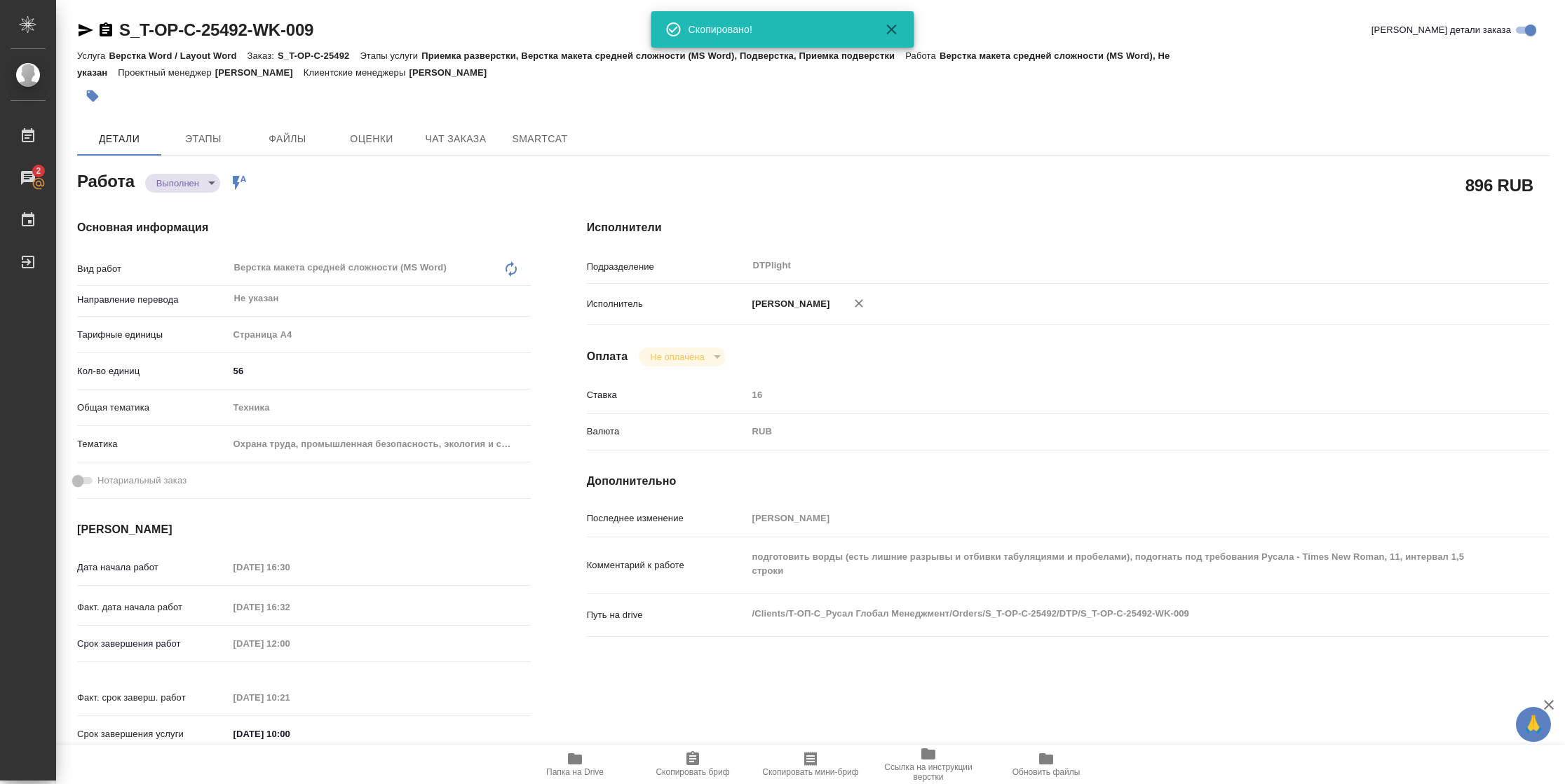
type textarea "x"
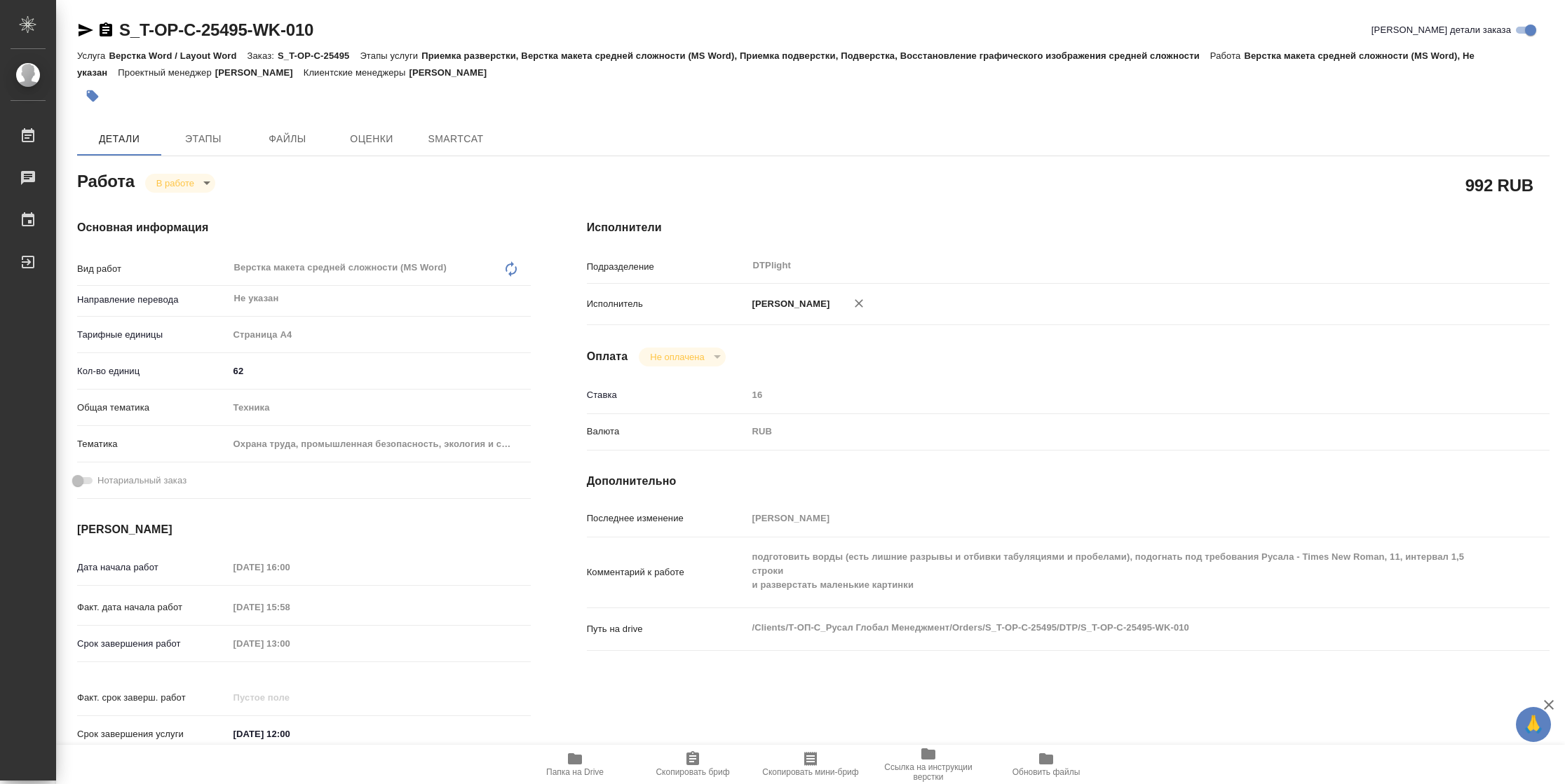
click at [89, 27] on icon "button" at bounding box center [85, 30] width 17 height 17
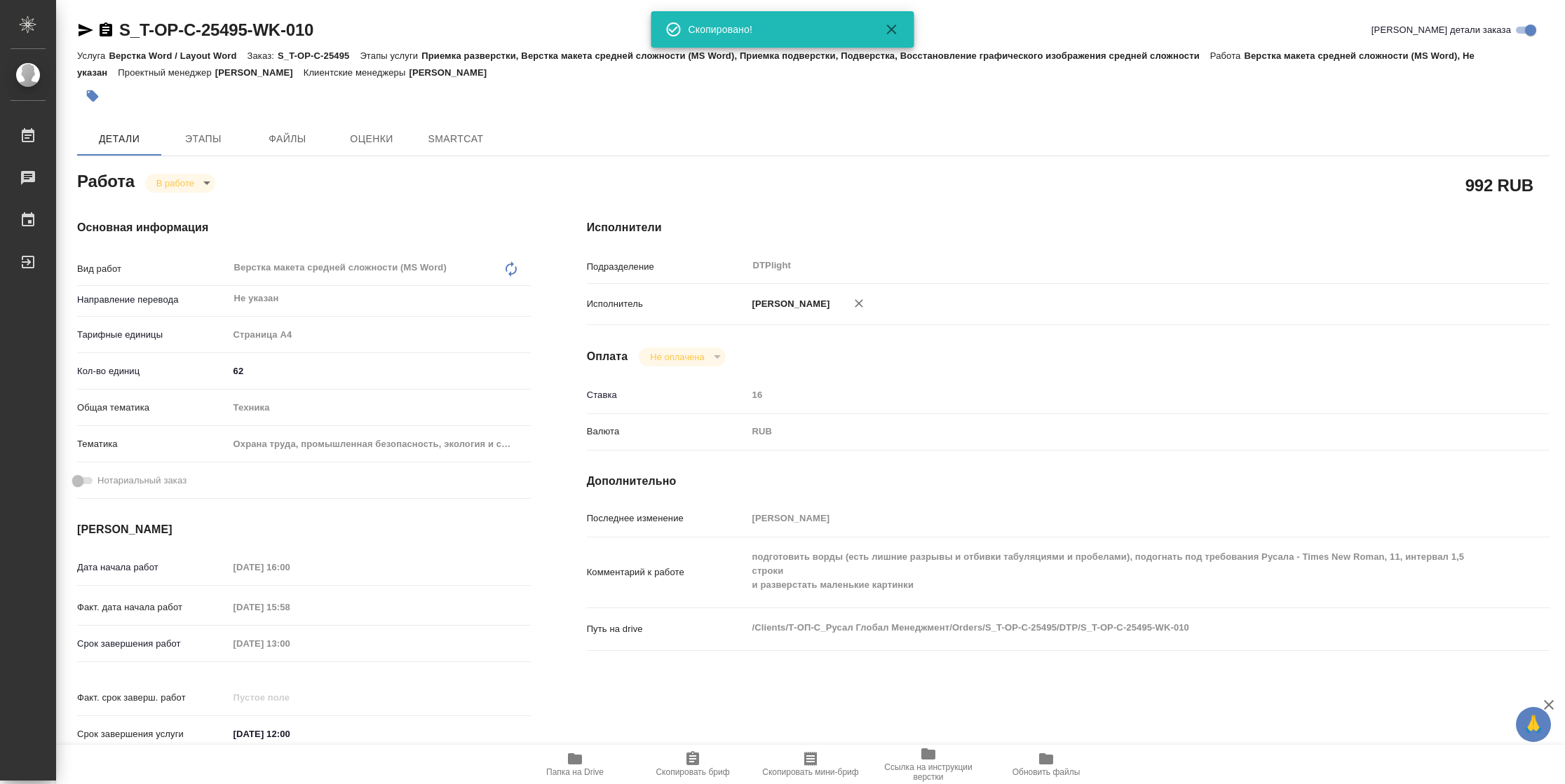
type textarea "x"
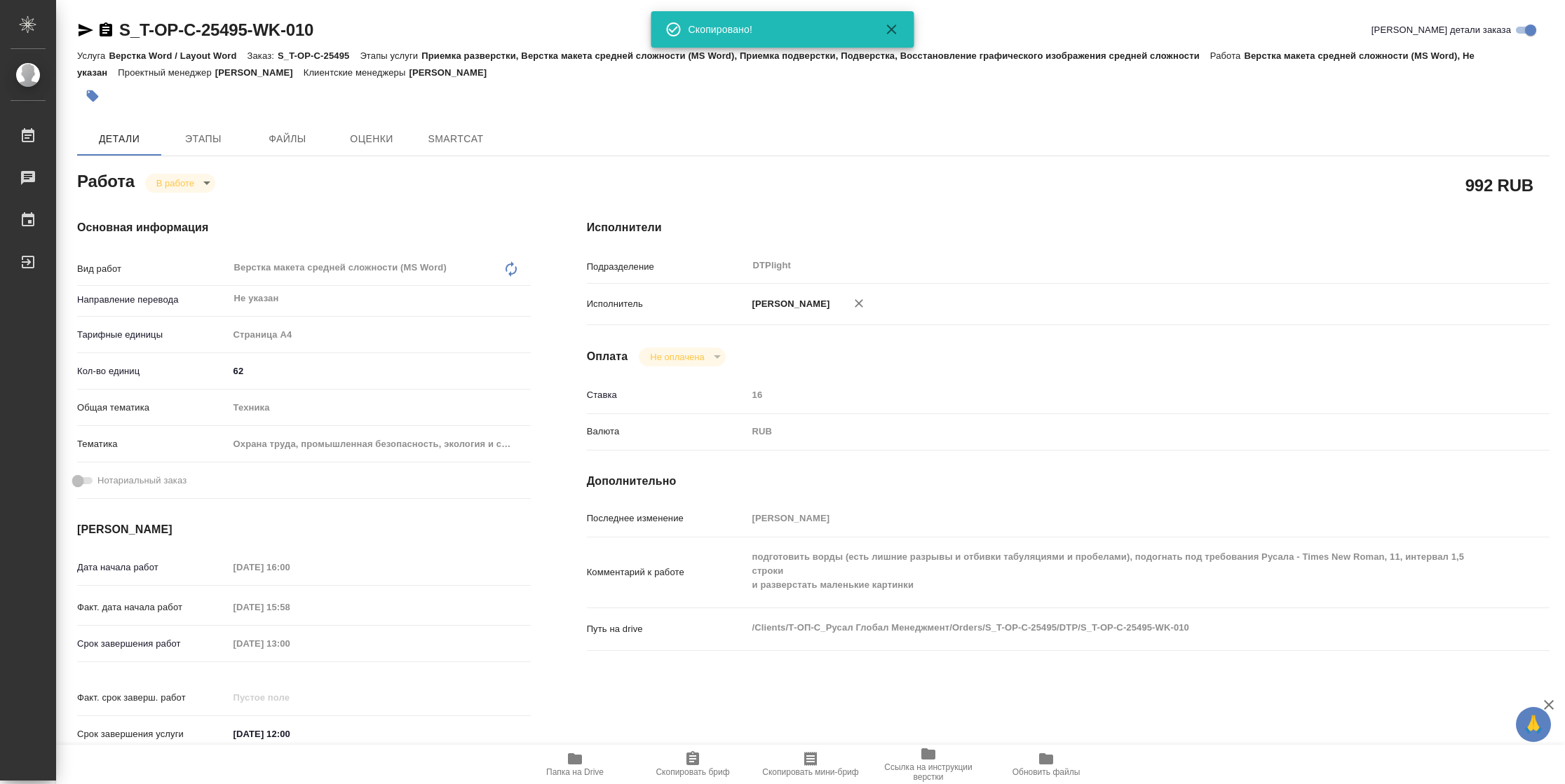
type textarea "x"
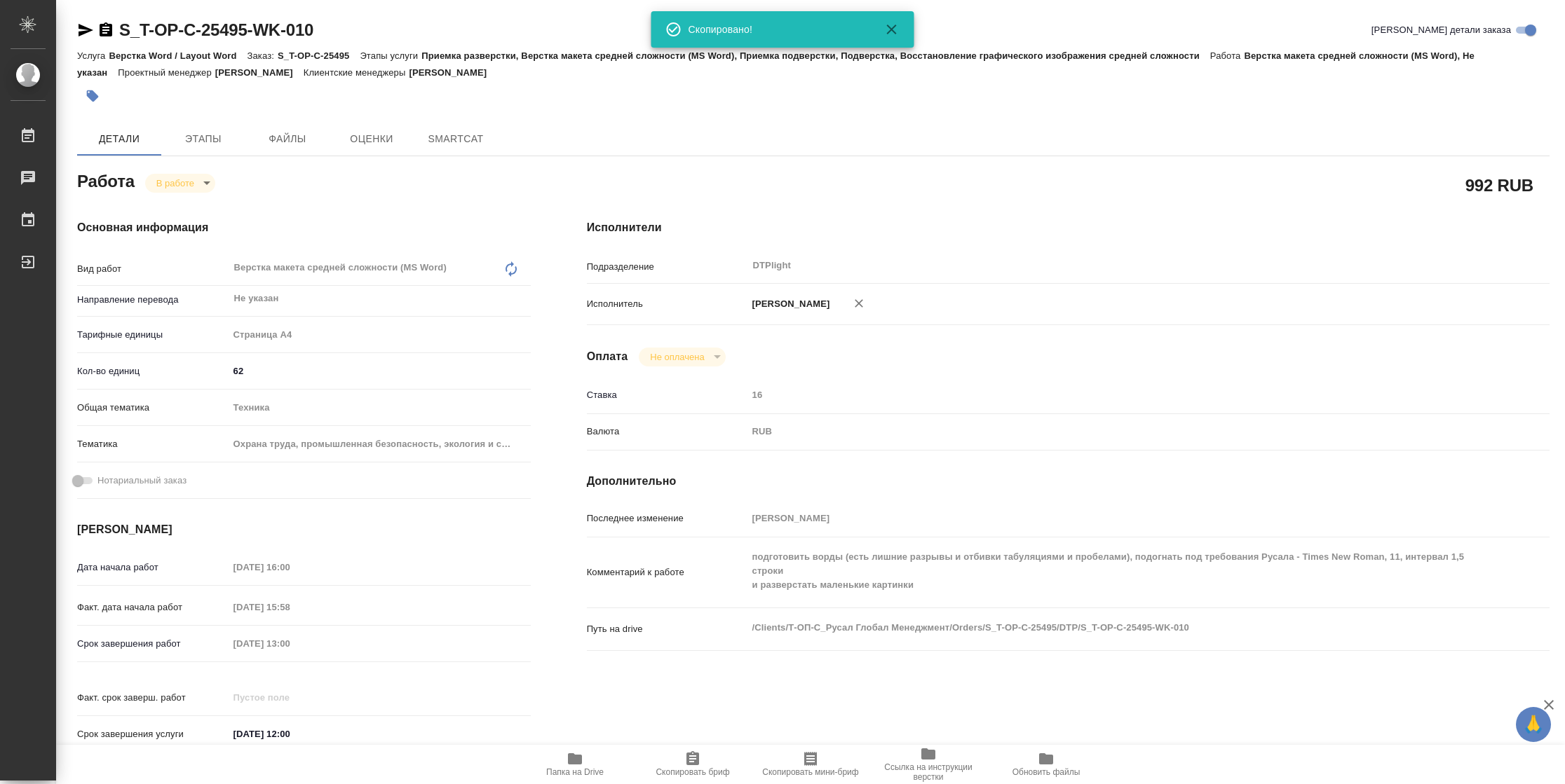
type textarea "x"
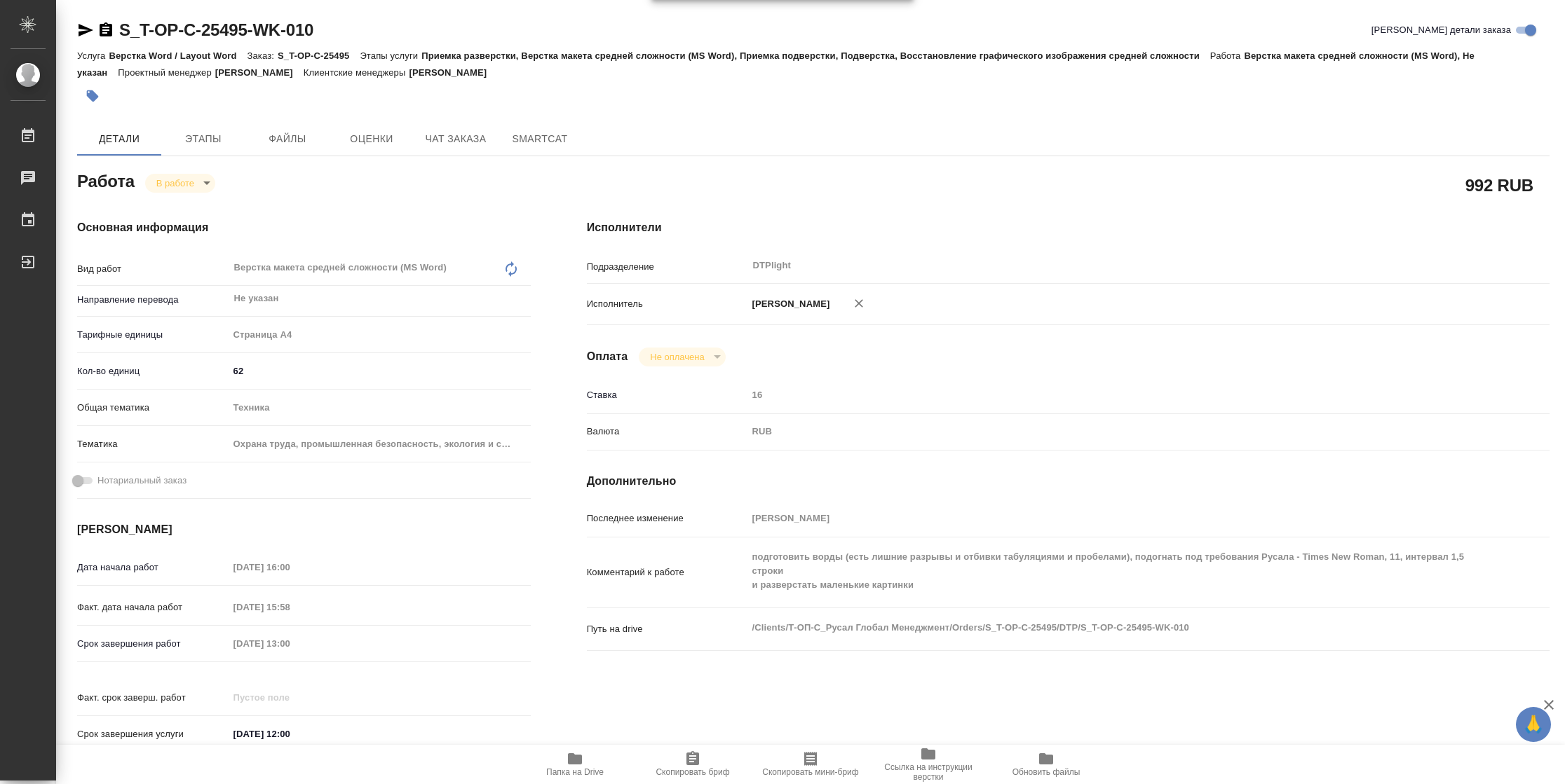
type textarea "x"
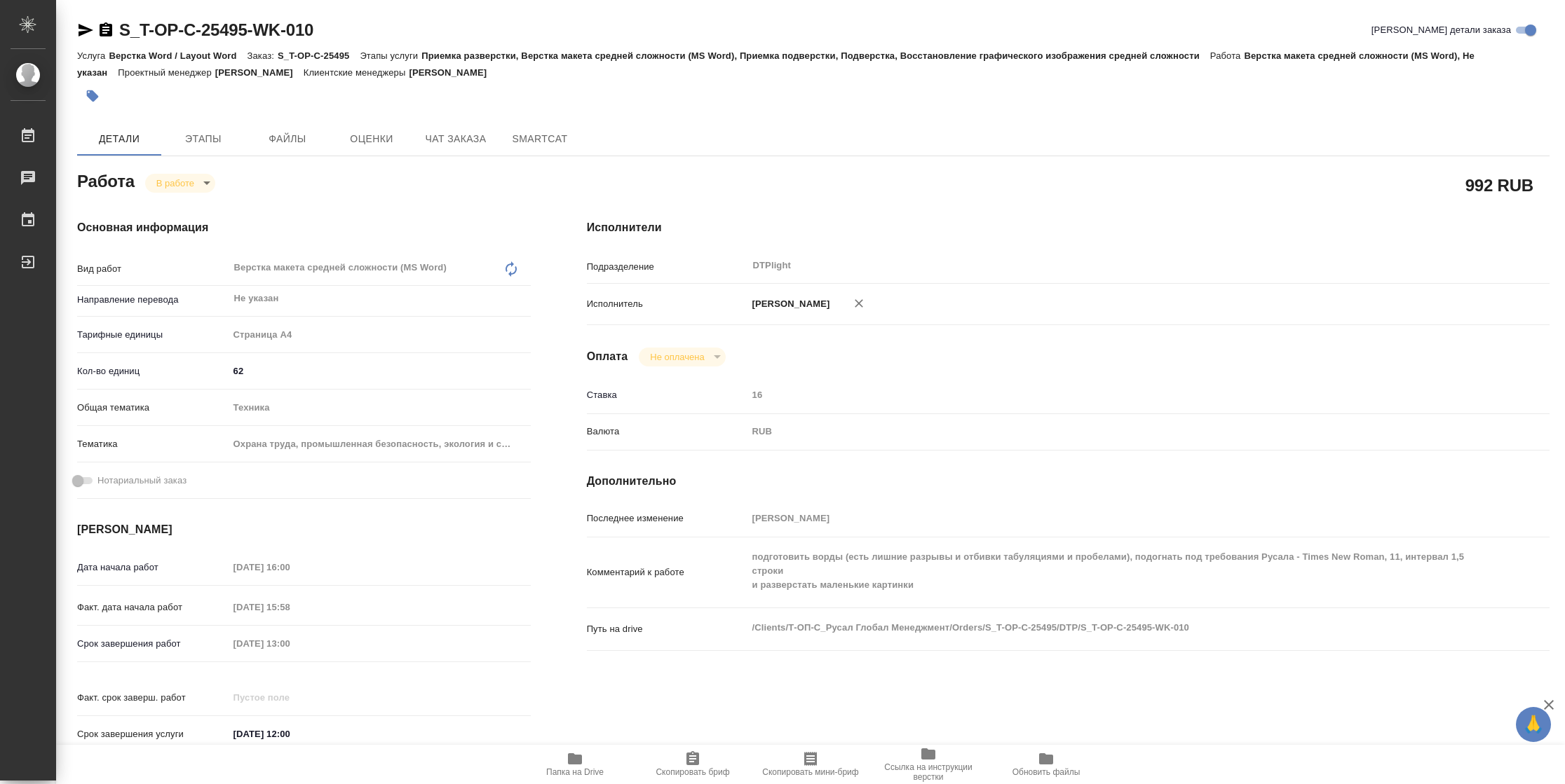
type textarea "x"
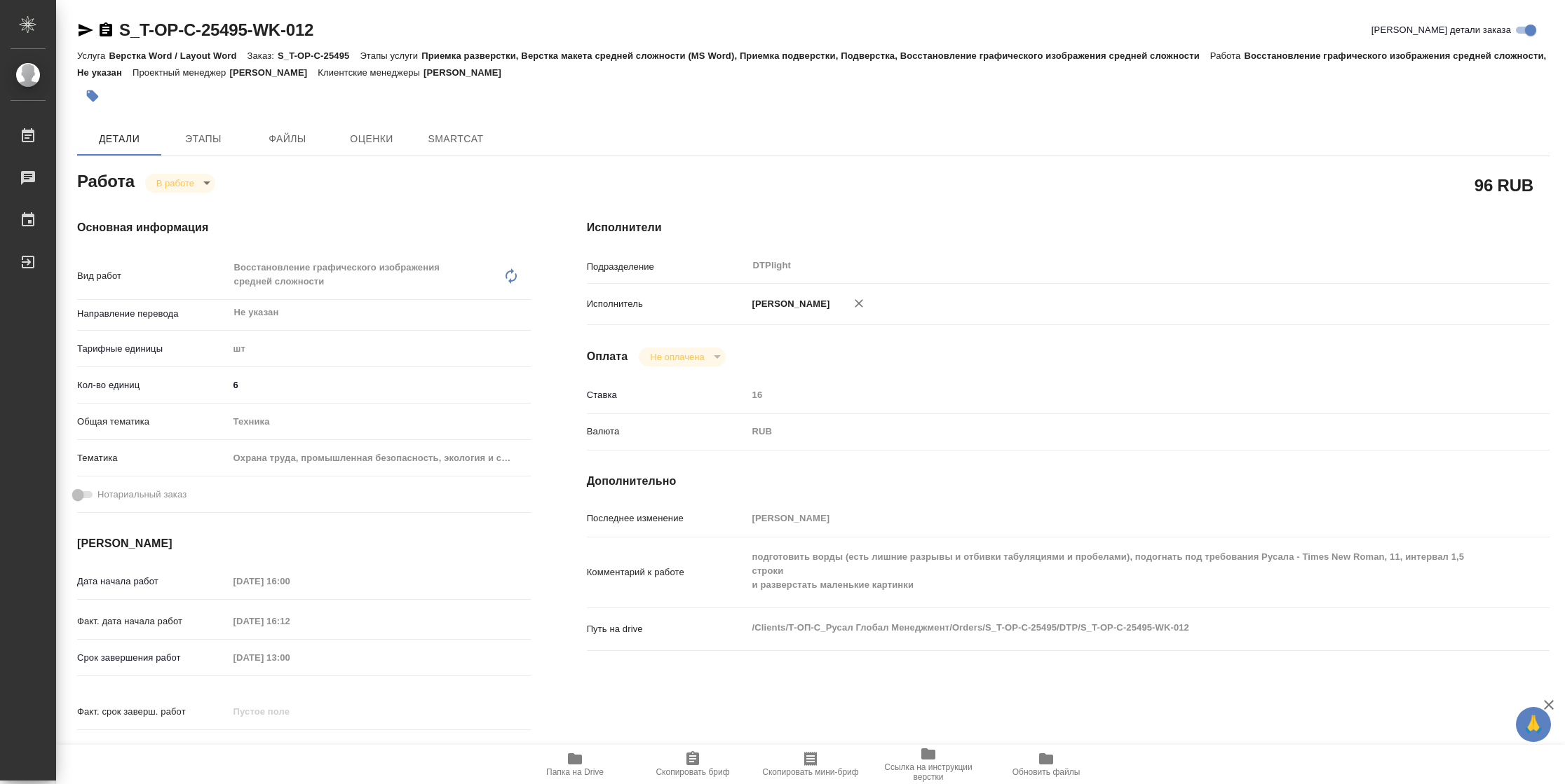
type textarea "x"
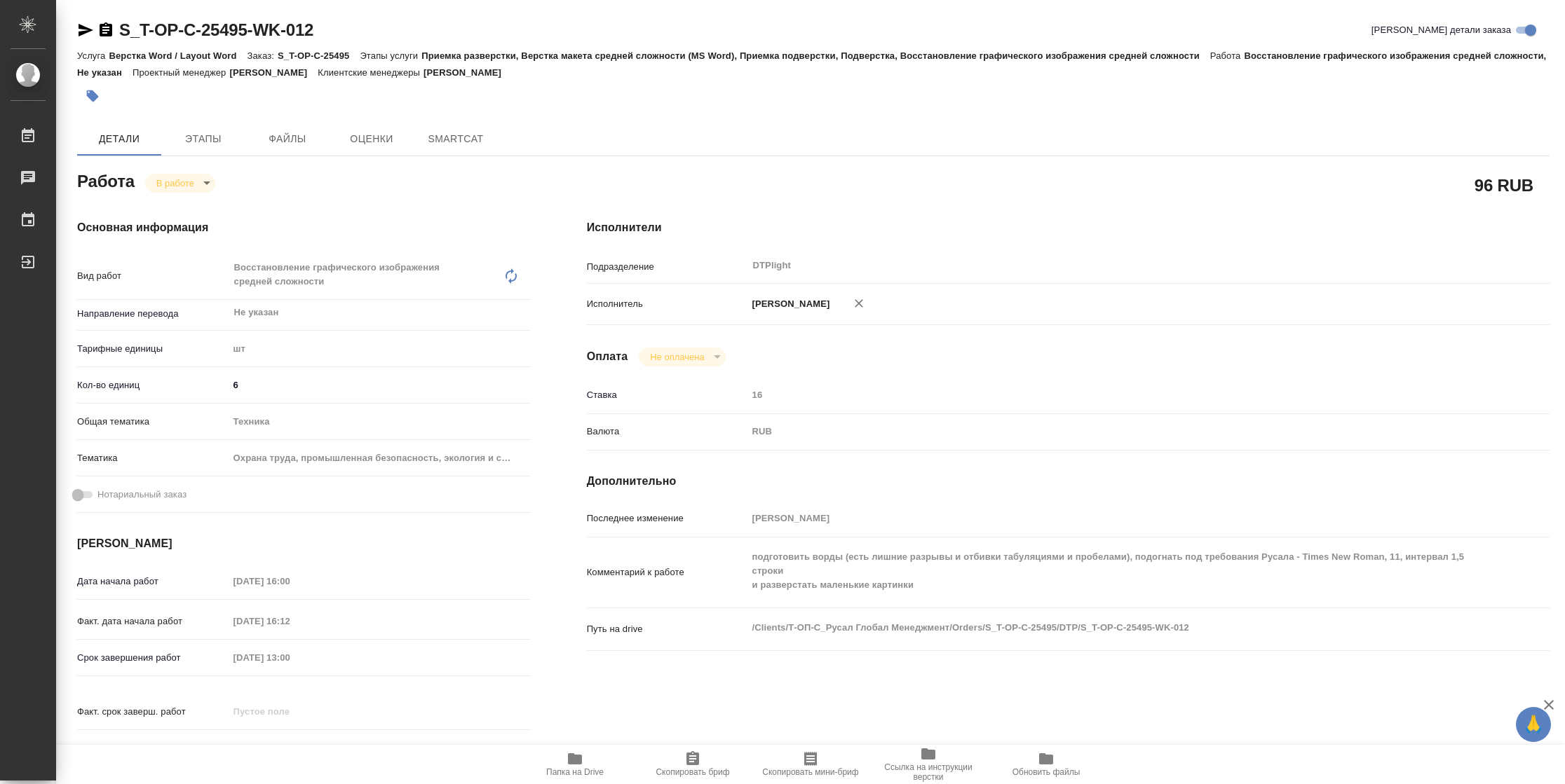
type textarea "x"
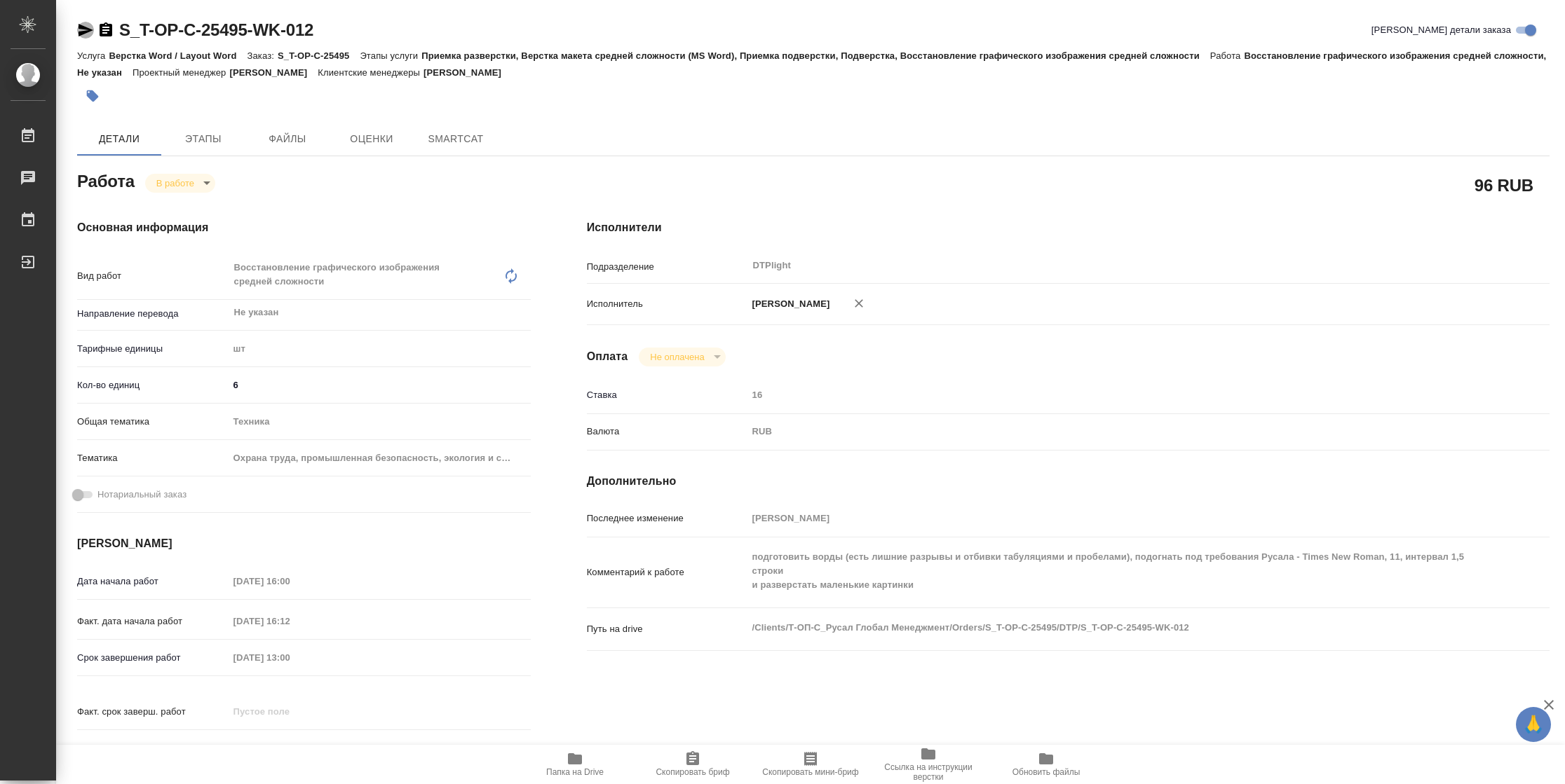
click at [86, 29] on icon "button" at bounding box center [86, 30] width 15 height 13
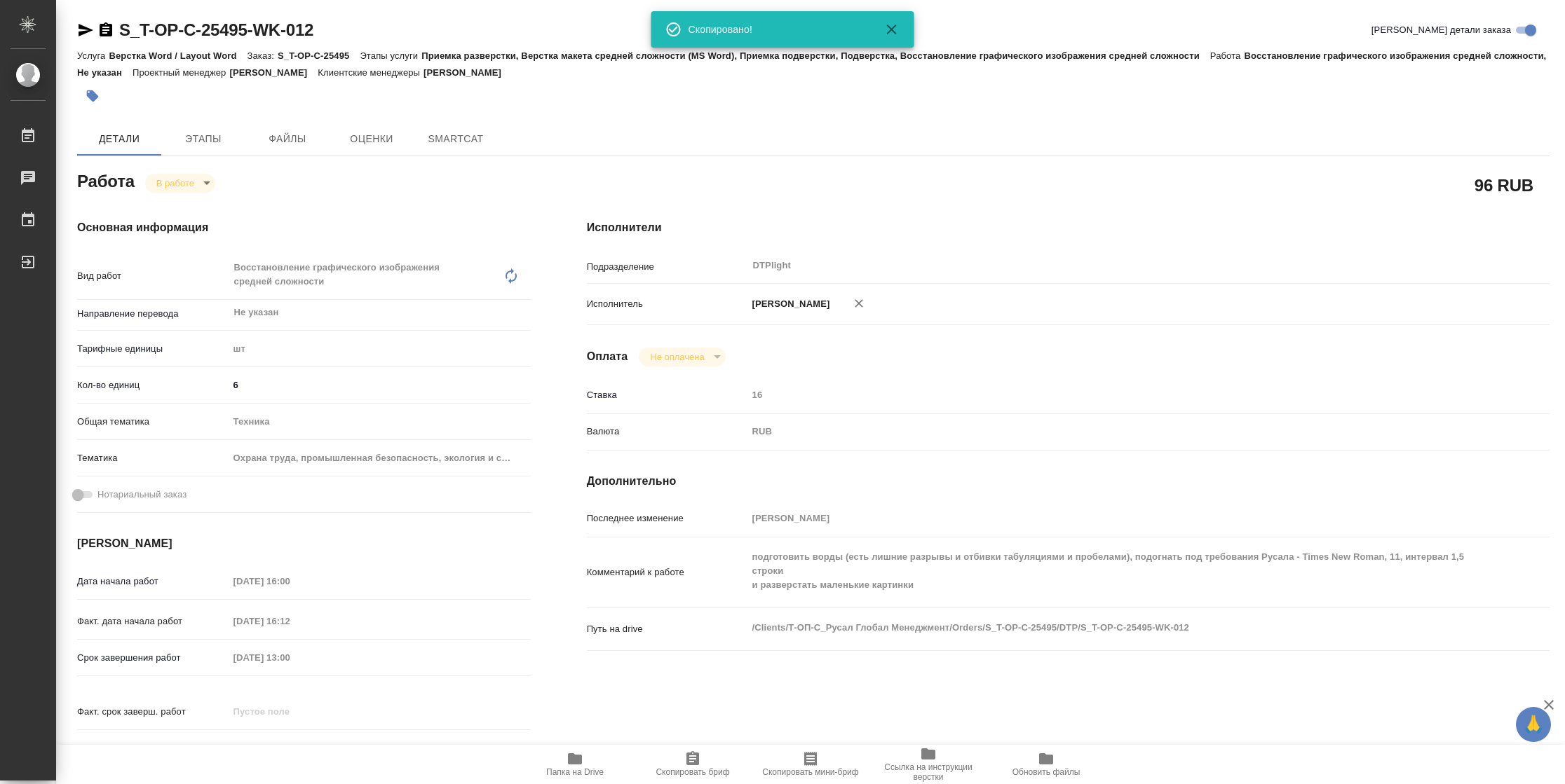
type textarea "x"
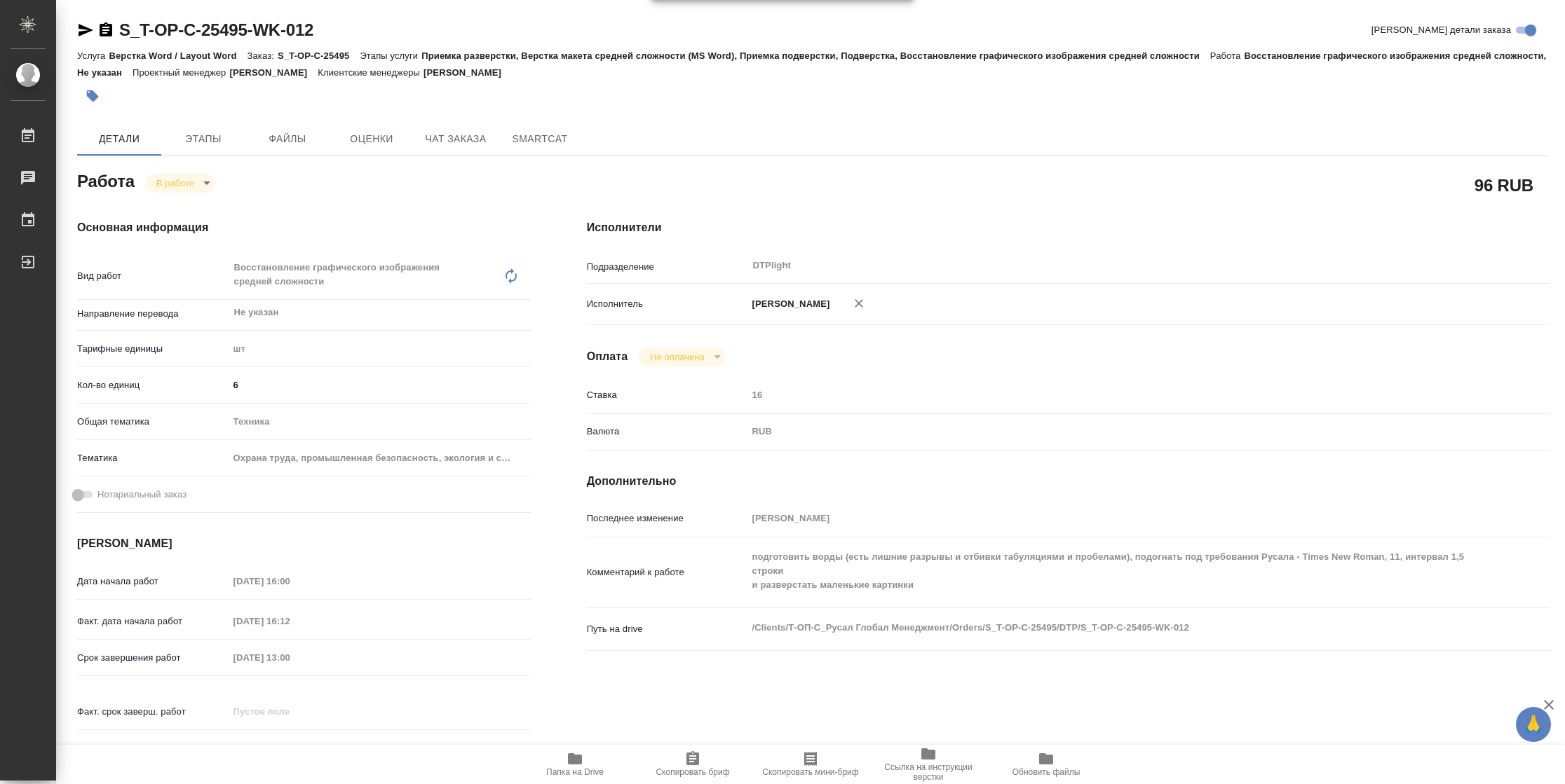
type textarea "x"
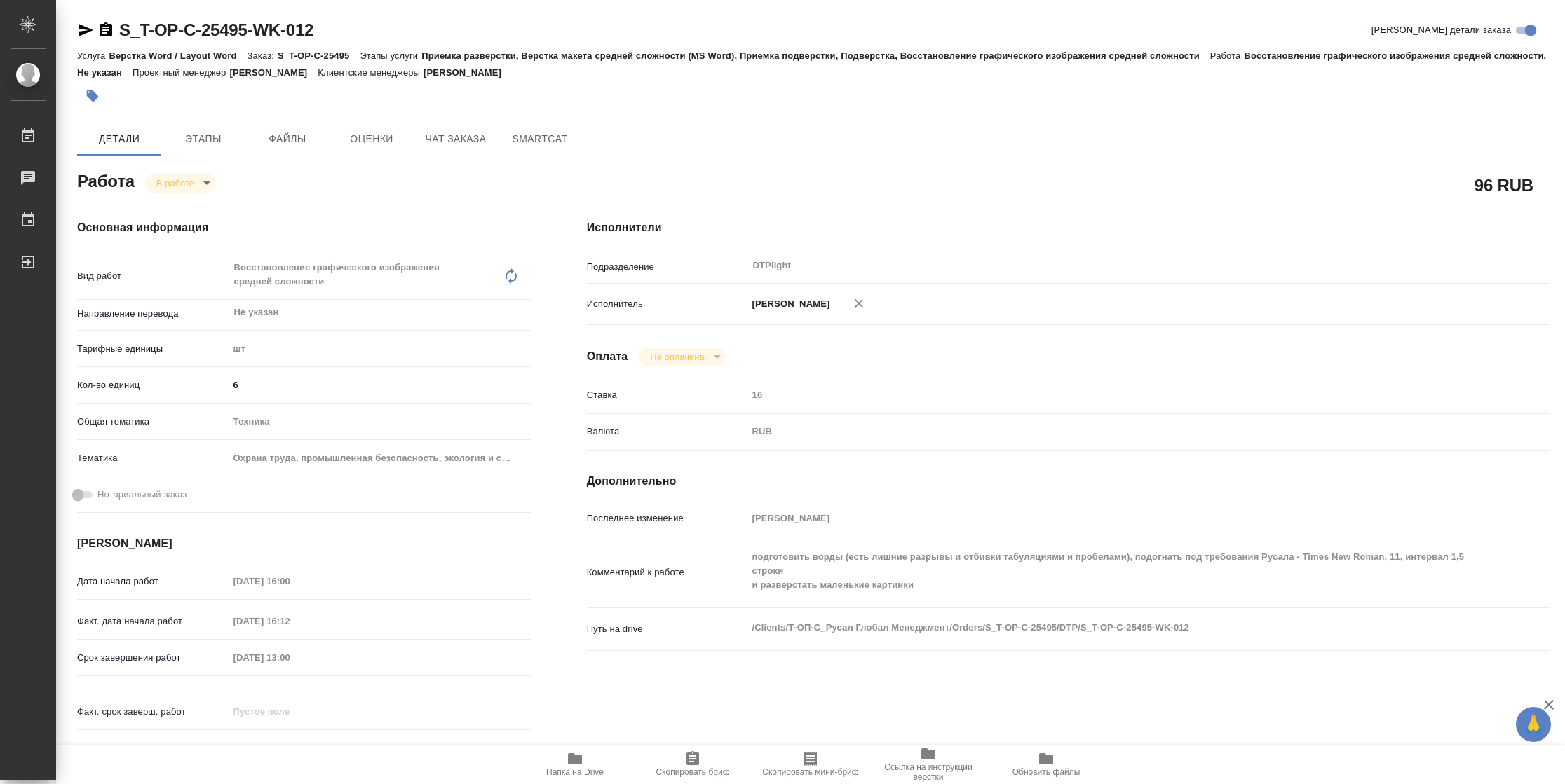
type textarea "x"
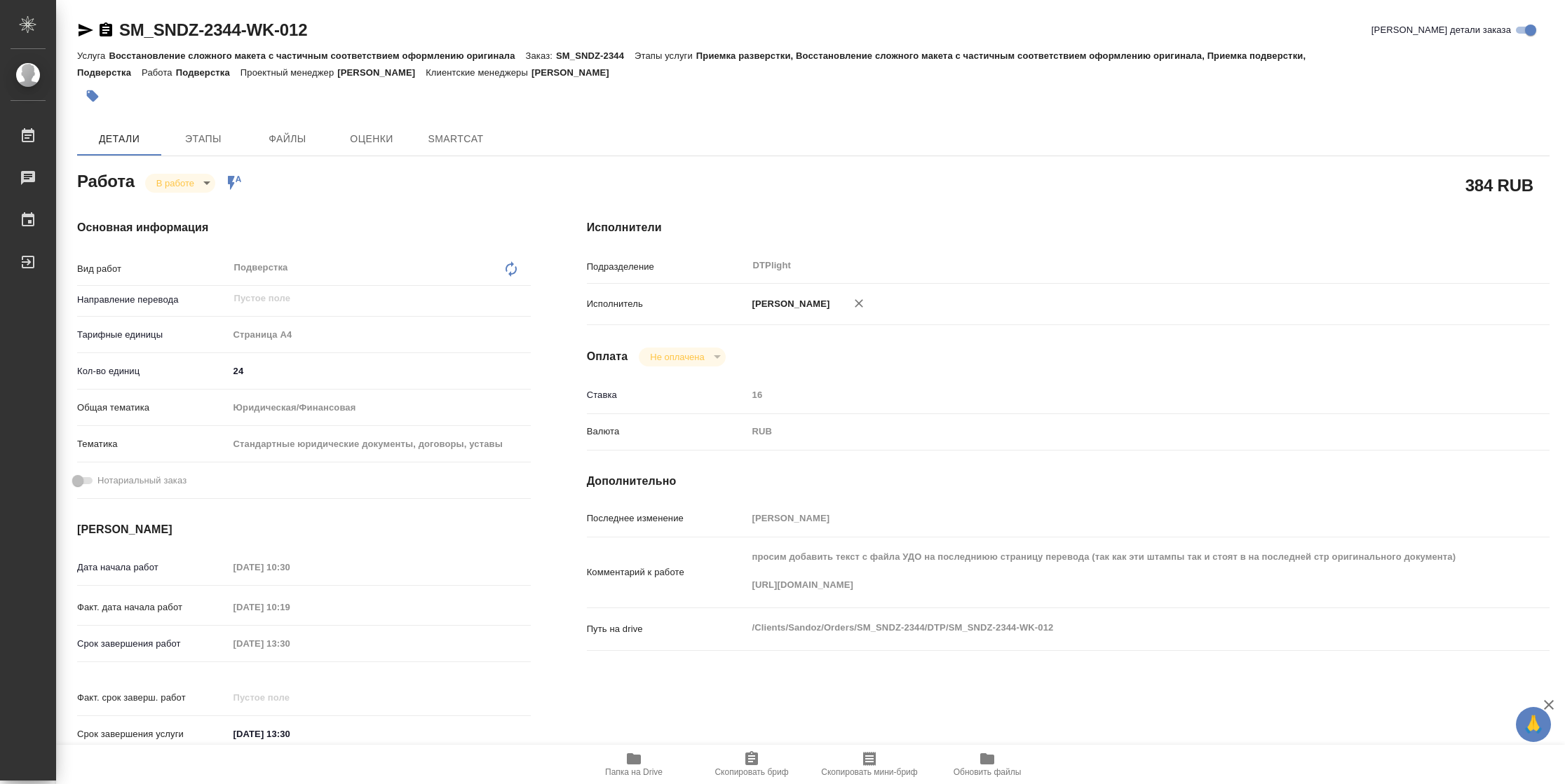
type textarea "x"
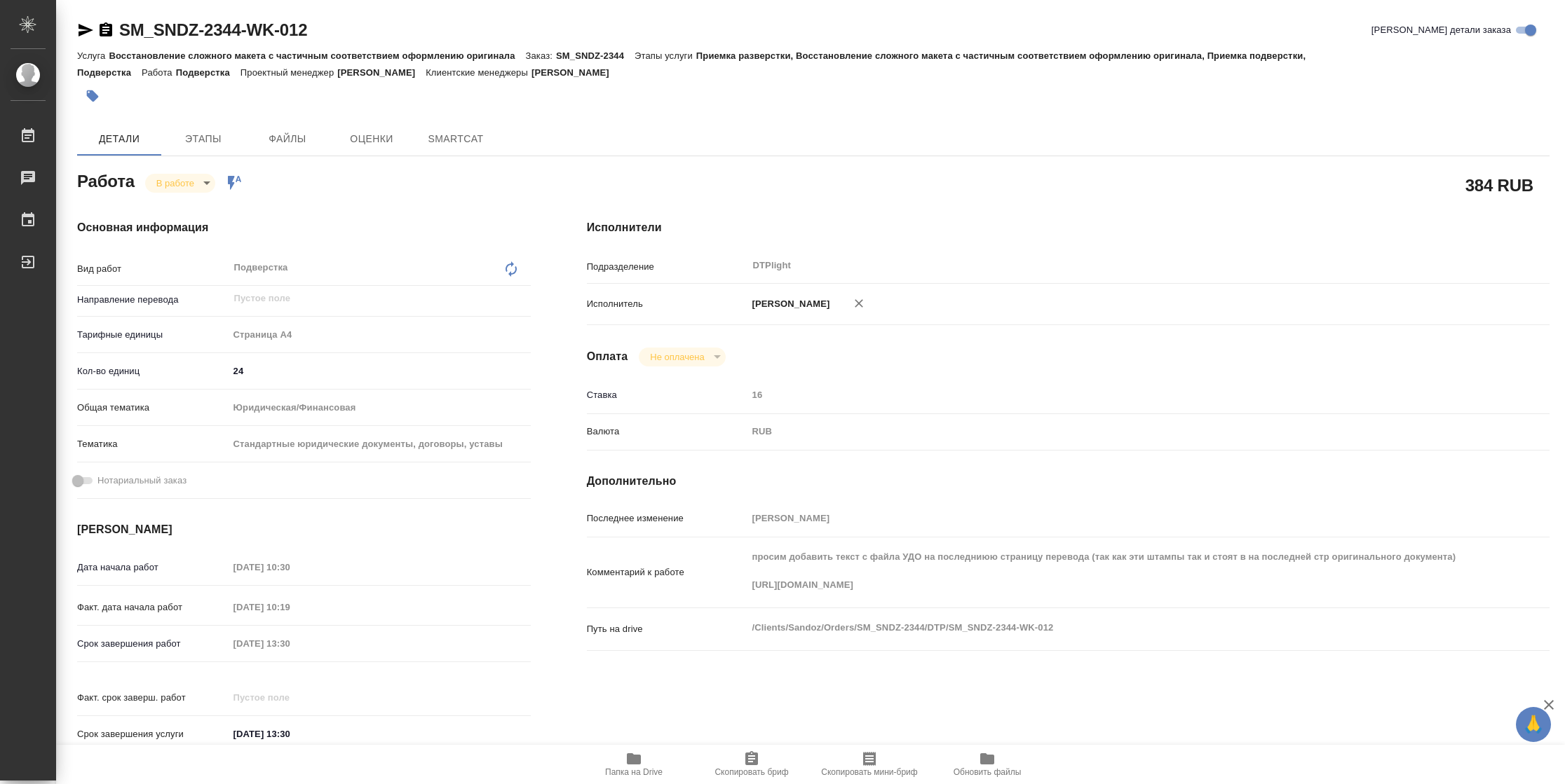
type textarea "x"
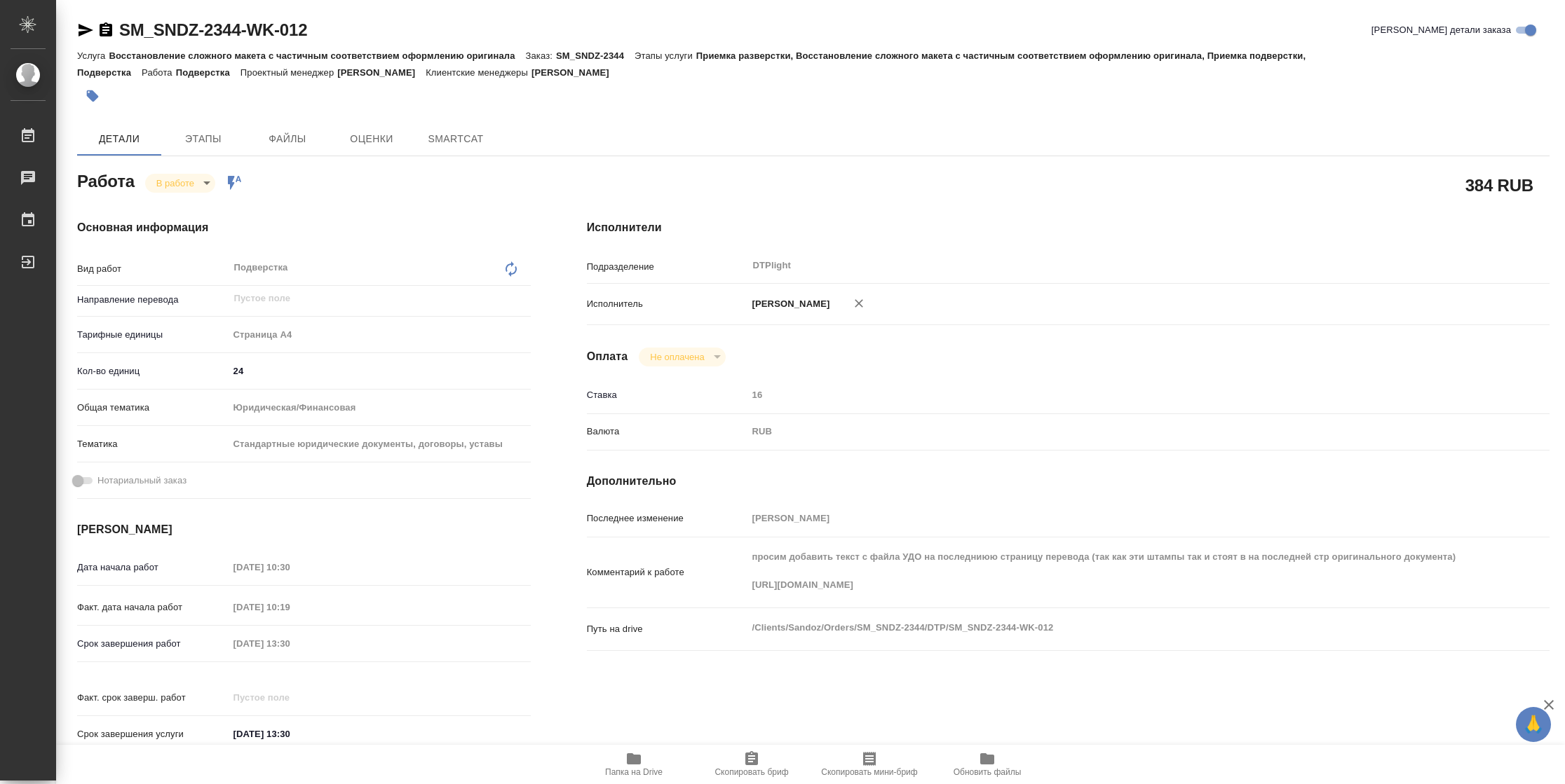
type textarea "x"
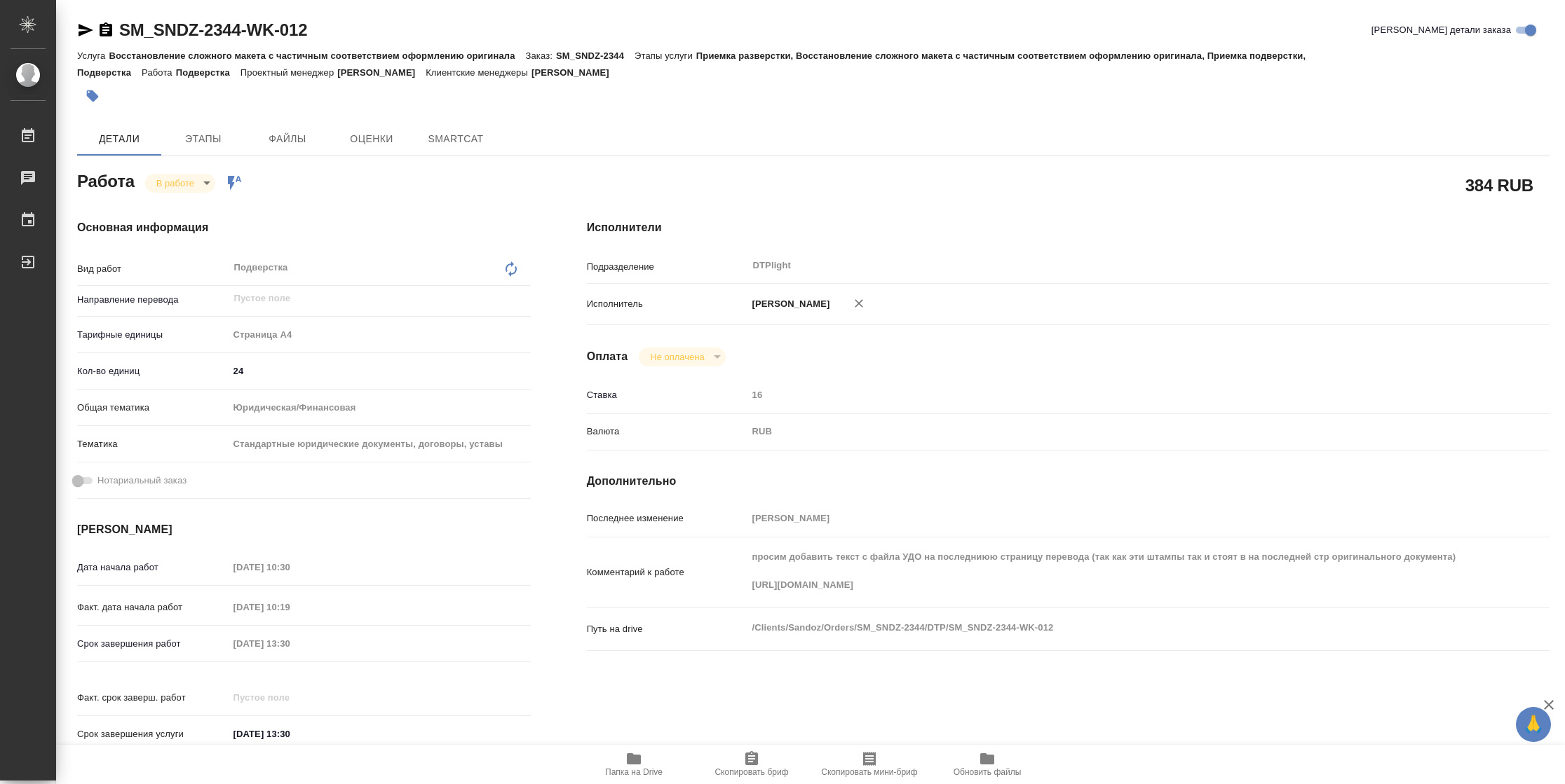
type textarea "x"
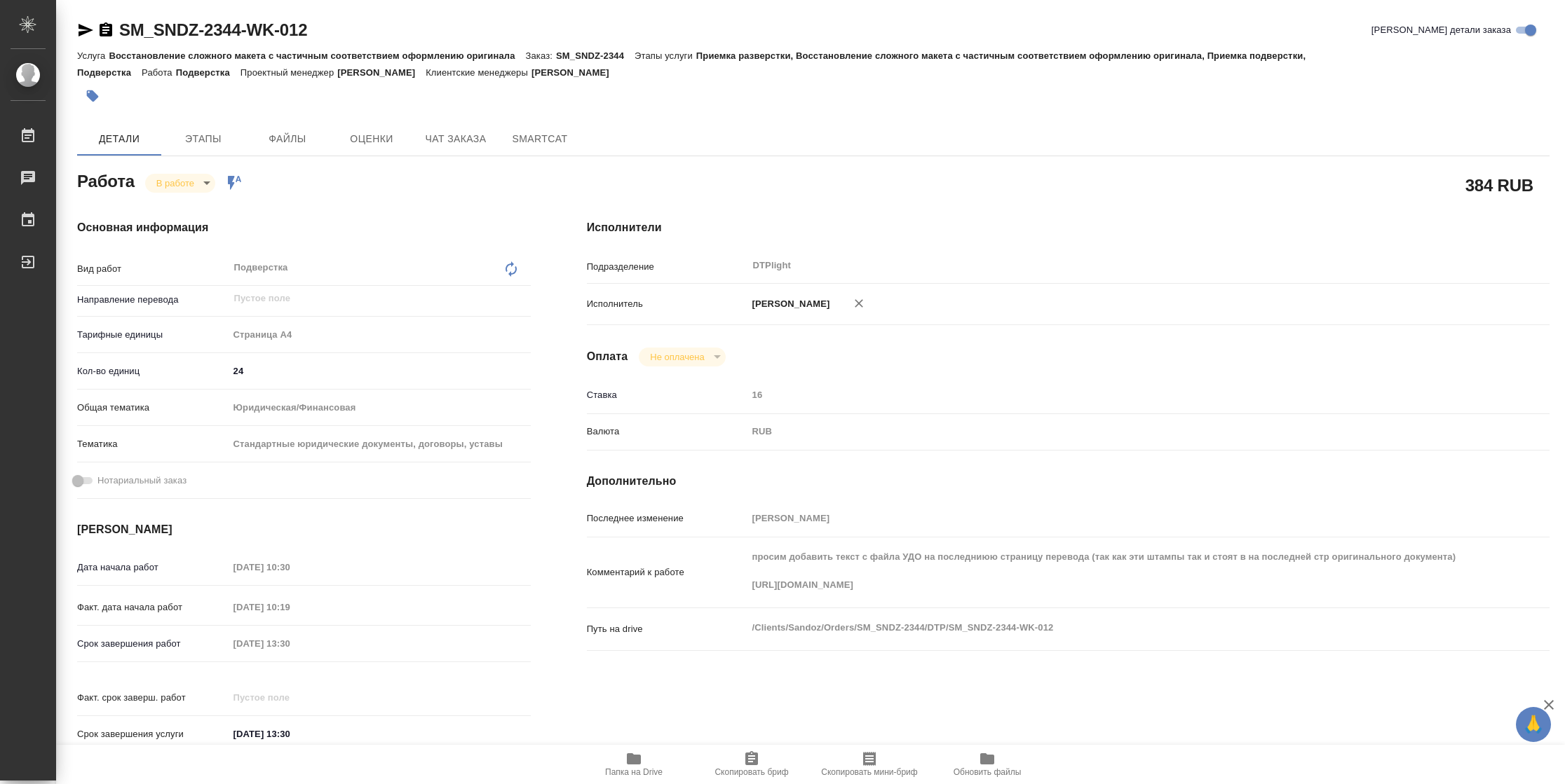
type textarea "x"
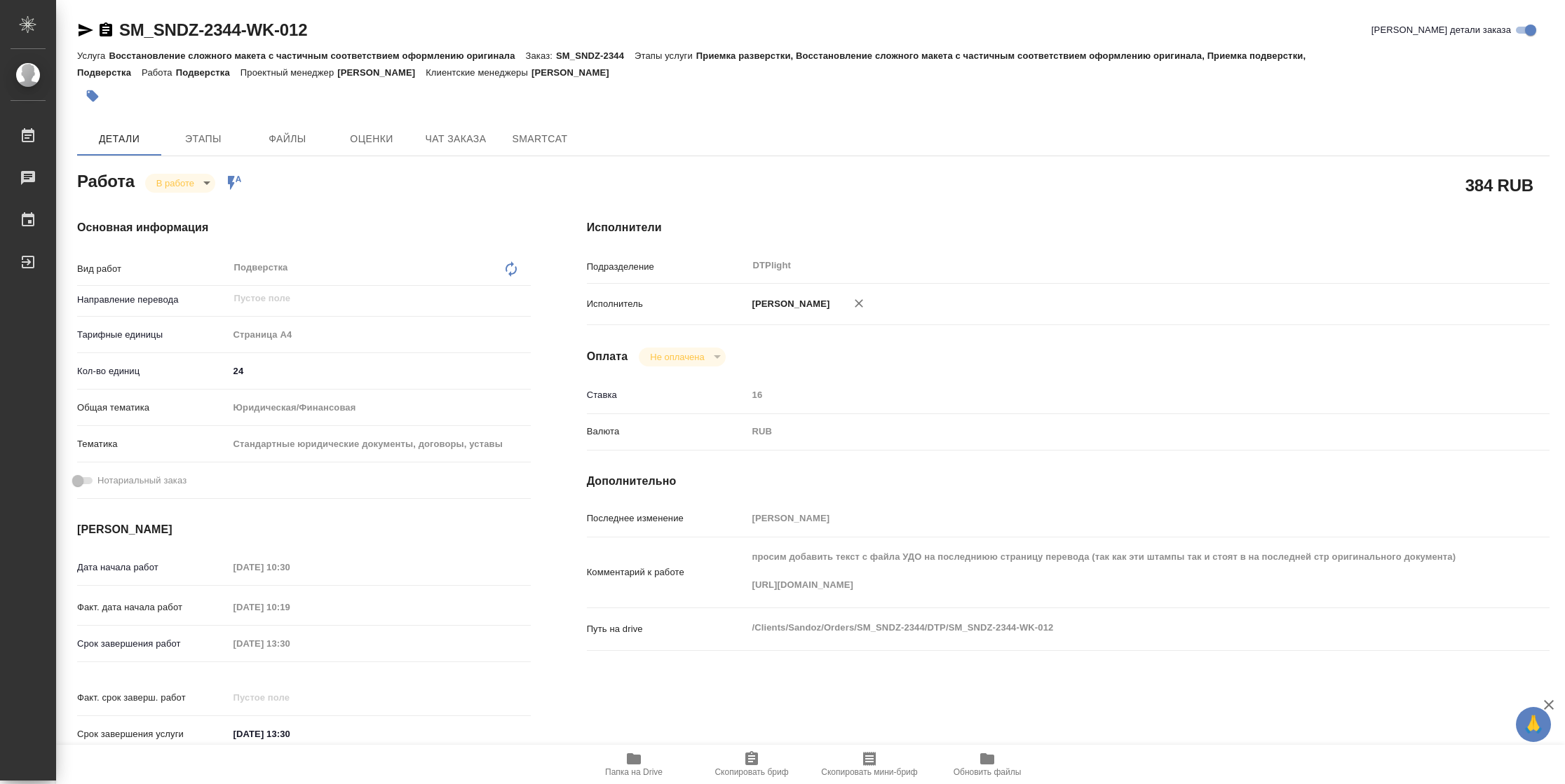
click at [709, 602] on div "Комментарий к работе просим добавить текст с файла УДО на последниюю страницу п…" at bounding box center [1068, 572] width 963 height 59
type textarea "x"
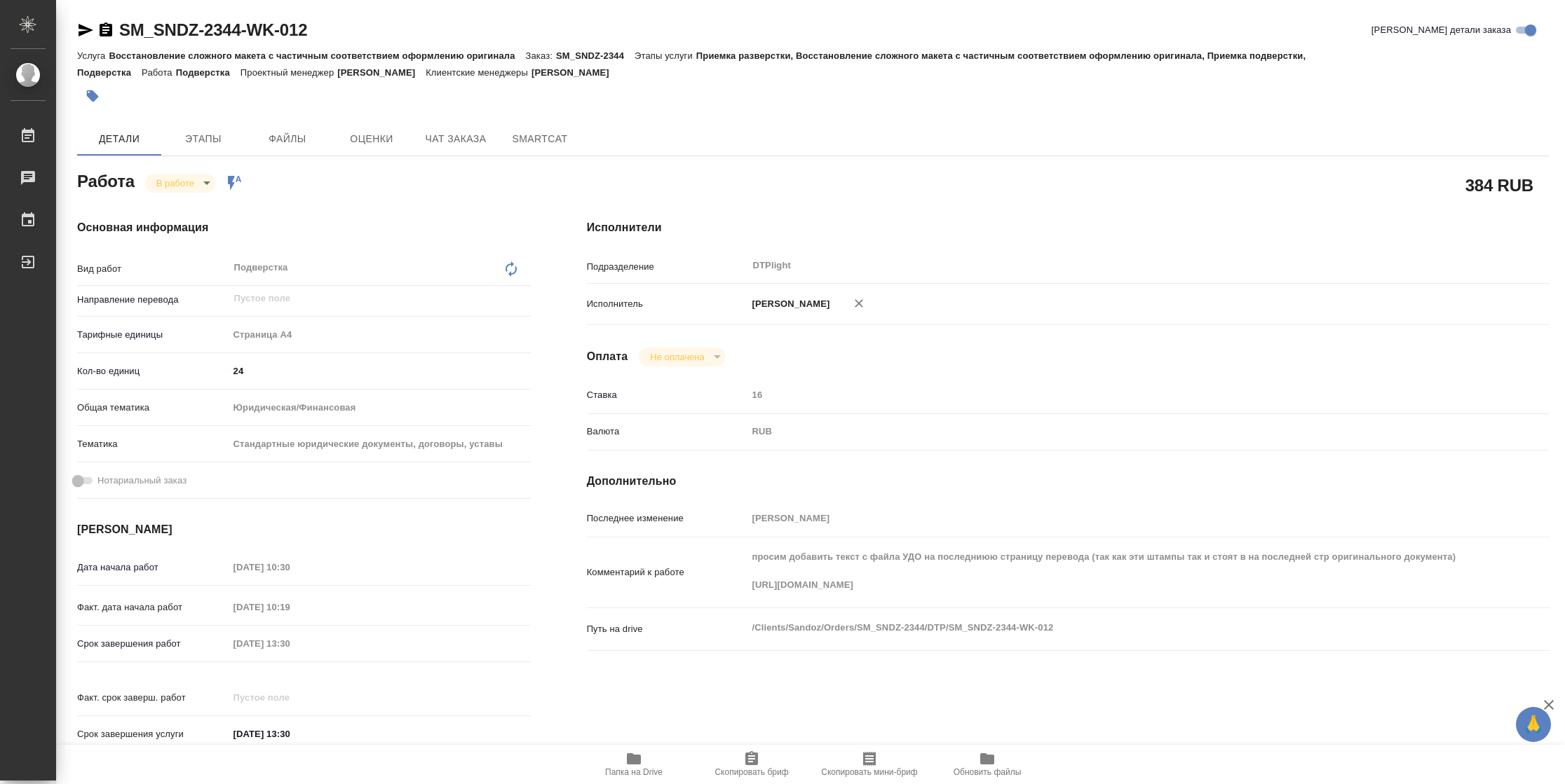
type textarea "x"
click at [93, 27] on icon "button" at bounding box center [85, 30] width 17 height 17
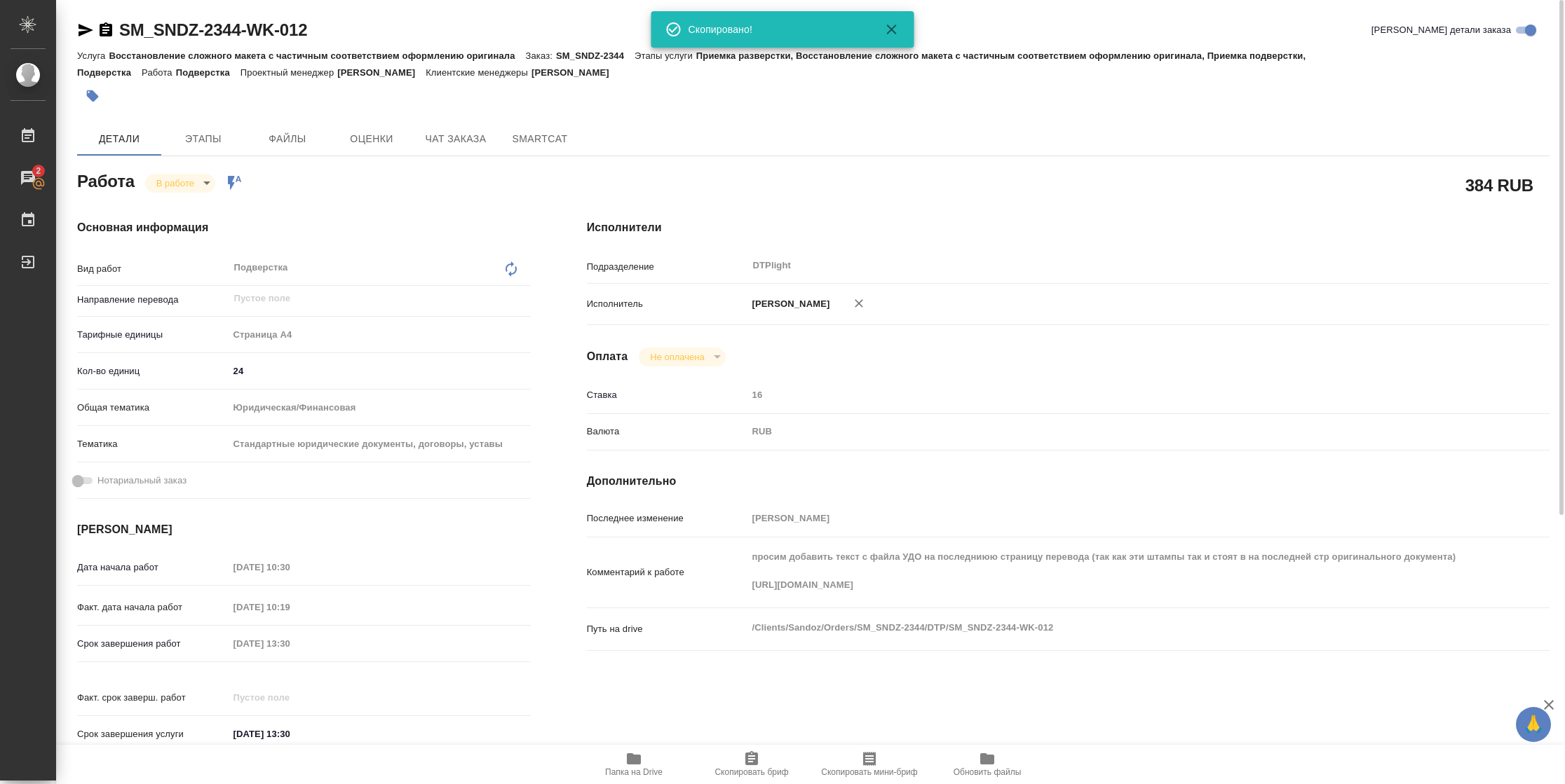
scroll to position [410, 0]
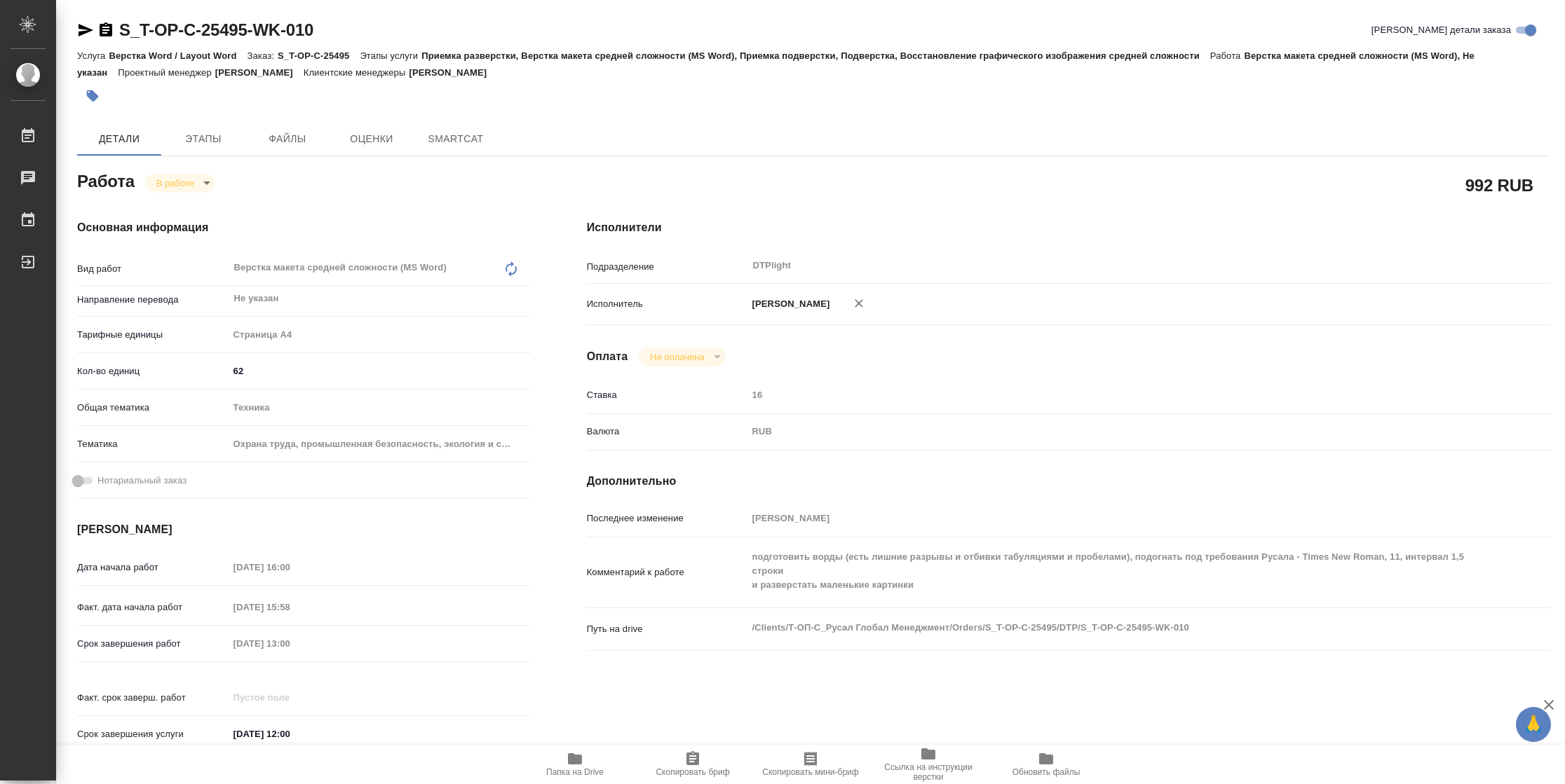
type textarea "x"
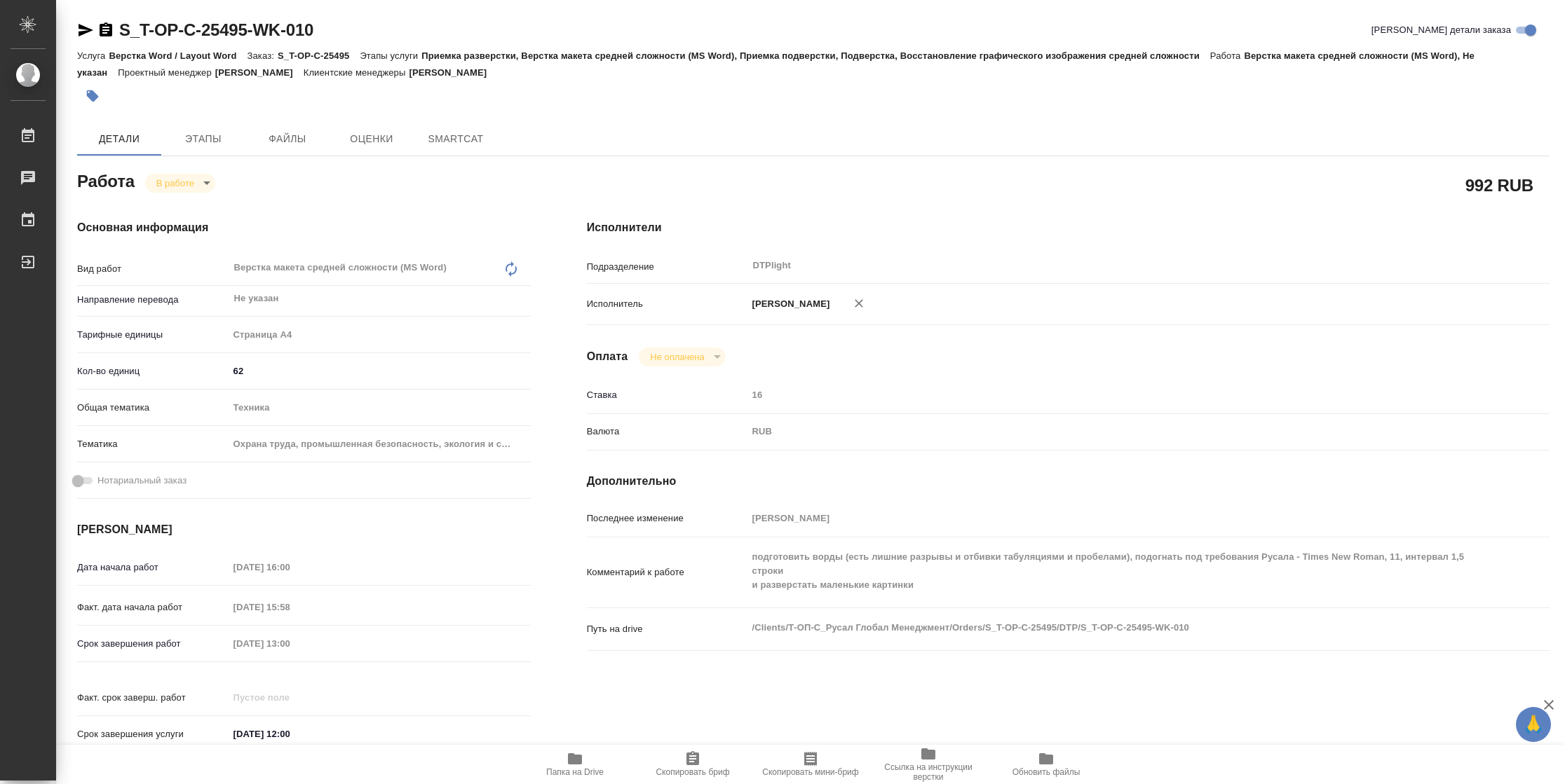
type textarea "x"
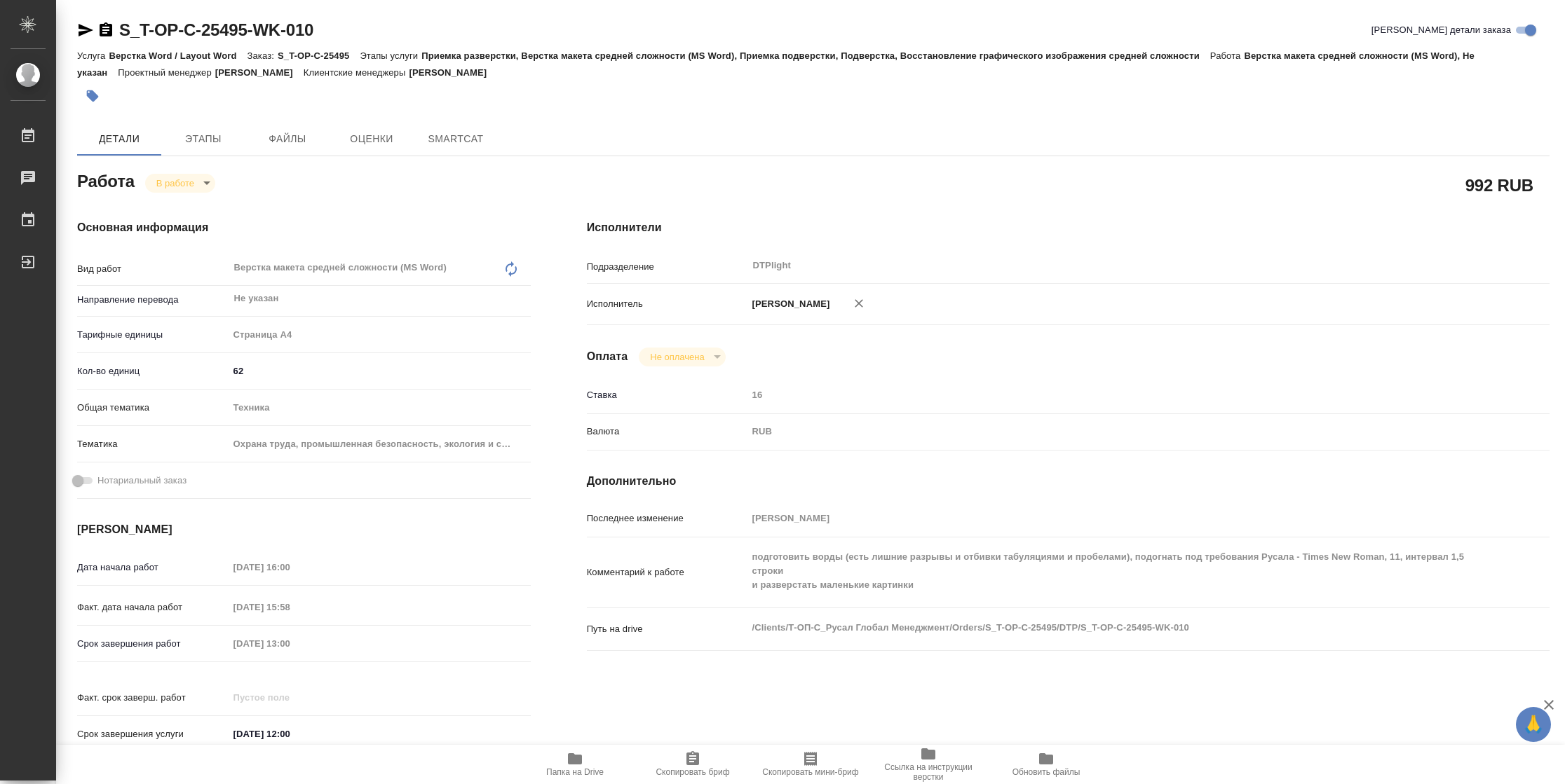
type textarea "x"
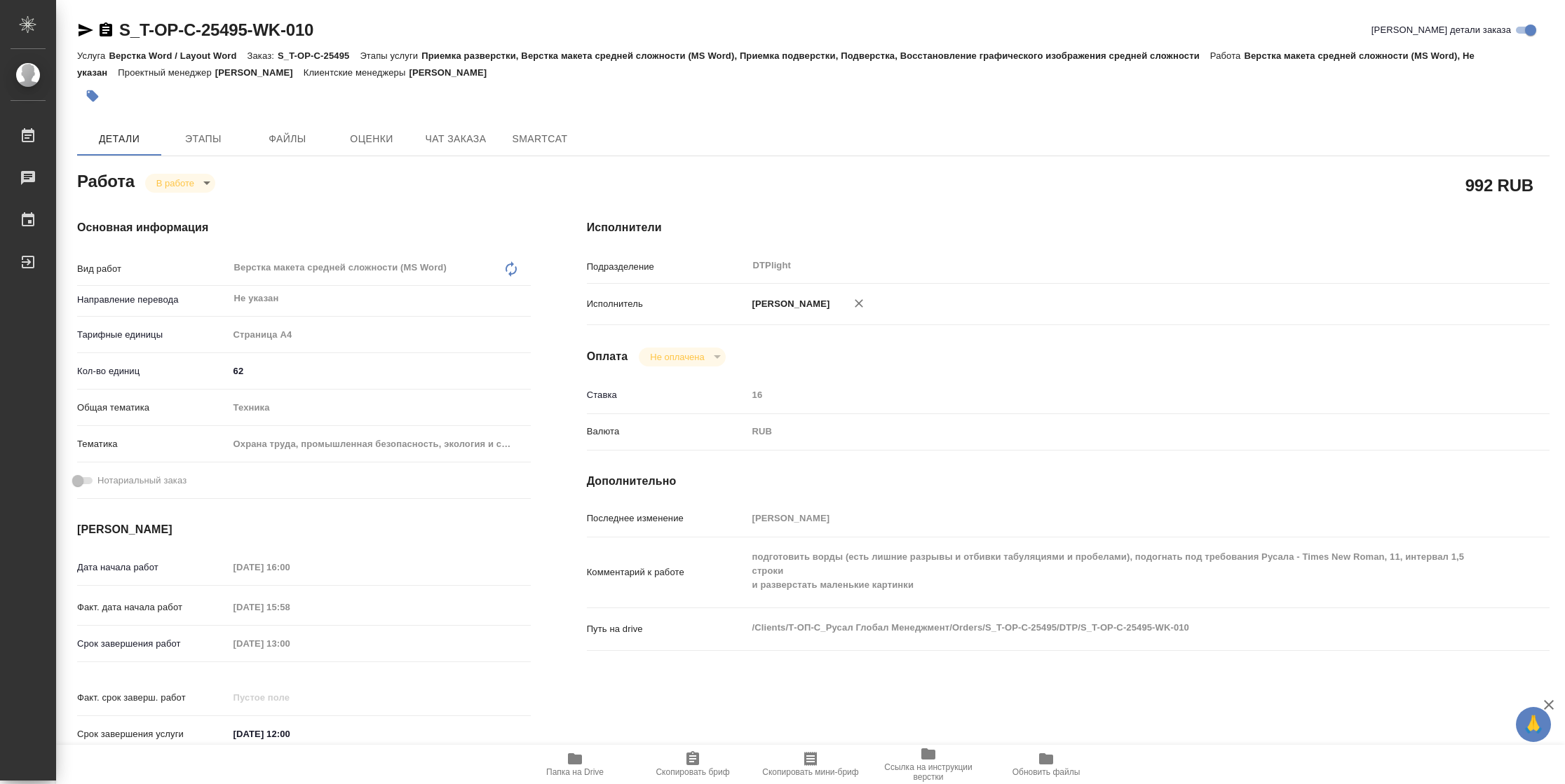
type textarea "x"
